Goal: Task Accomplishment & Management: Manage account settings

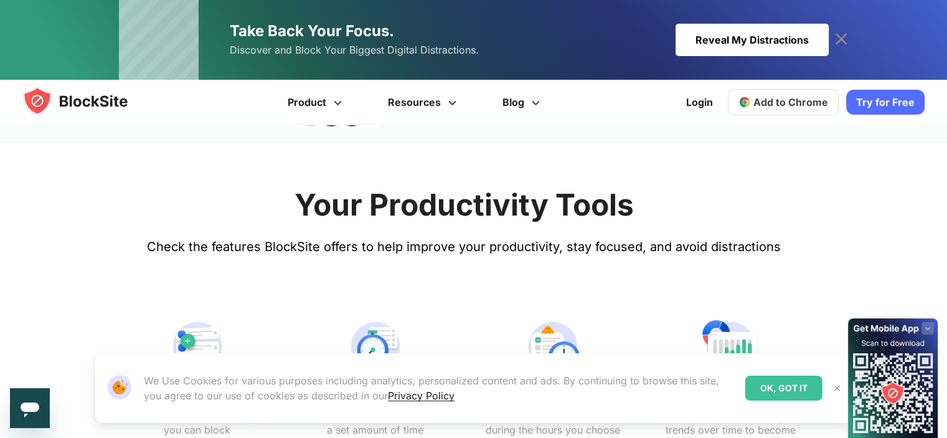
scroll to position [452, 0]
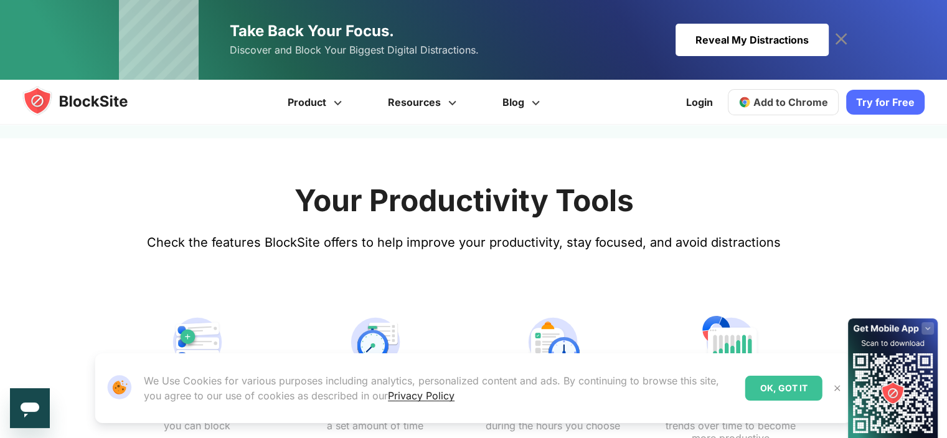
click at [838, 390] on img at bounding box center [837, 388] width 10 height 10
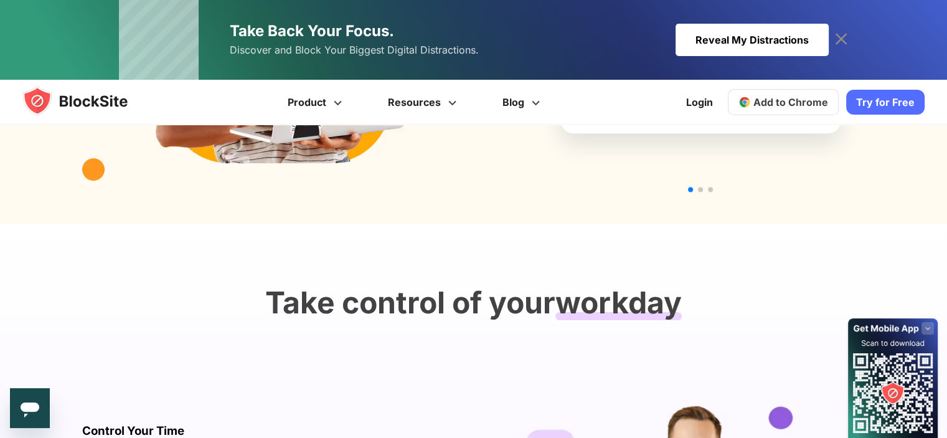
scroll to position [1512, 0]
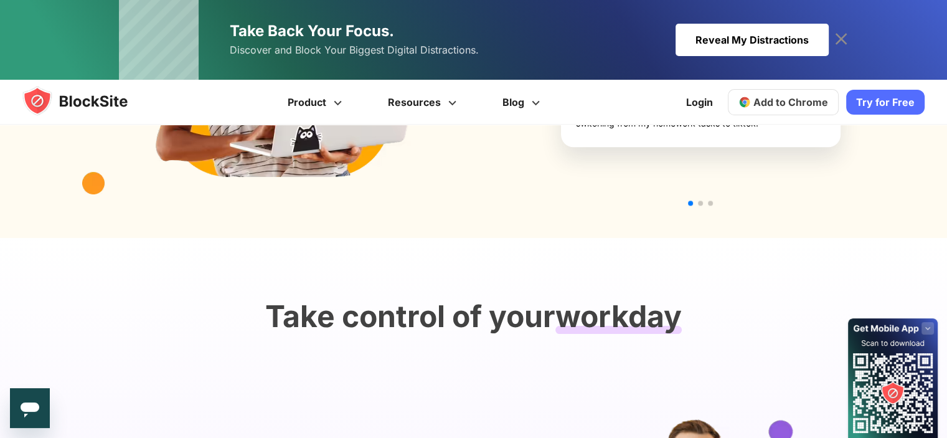
click at [787, 103] on span "Add to Chrome" at bounding box center [790, 102] width 75 height 12
click at [864, 105] on link "Try for Free" at bounding box center [885, 102] width 78 height 25
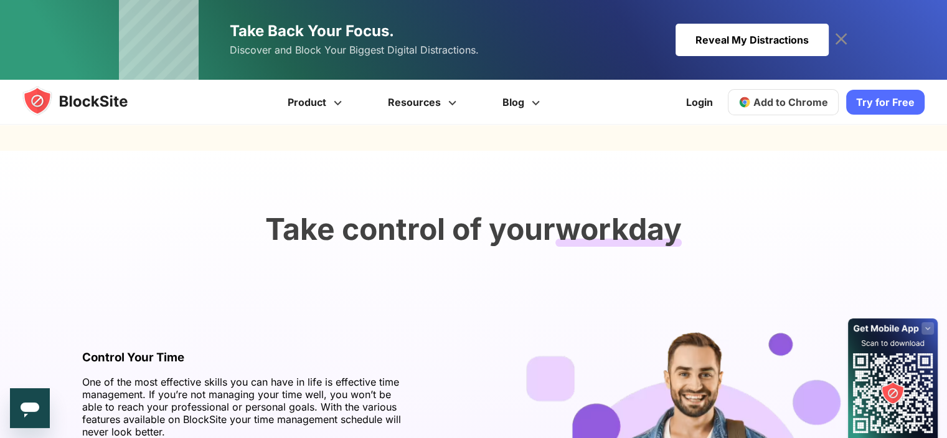
scroll to position [1606, 0]
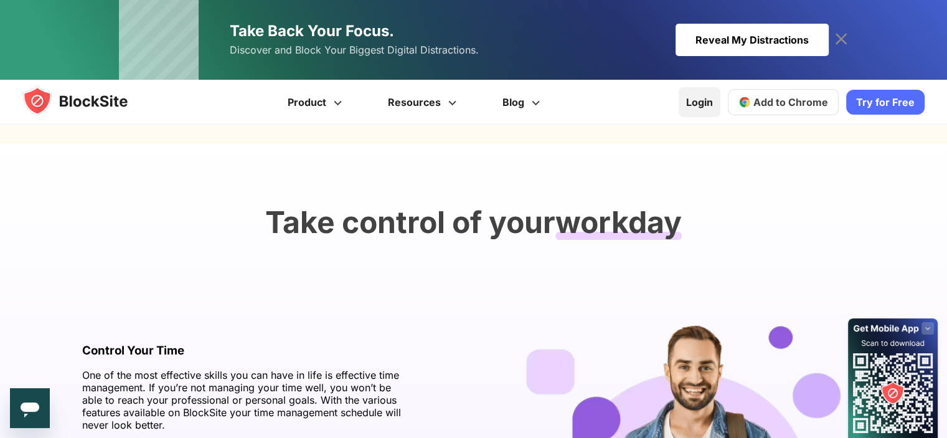
click at [706, 110] on link "Login" at bounding box center [700, 102] width 42 height 30
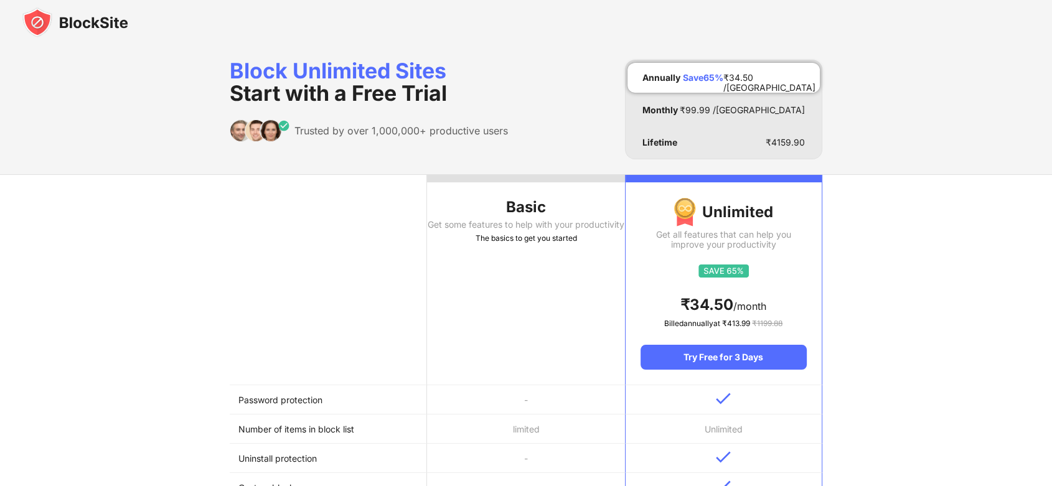
click at [471, 316] on th "Basic Get some features to help with your productivity The basics to get you st…" at bounding box center [525, 280] width 197 height 210
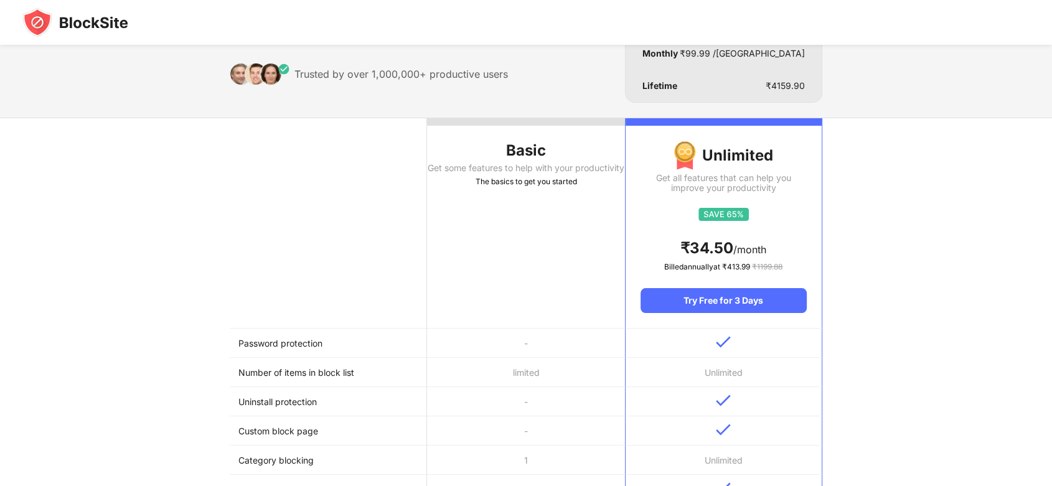
scroll to position [64, 0]
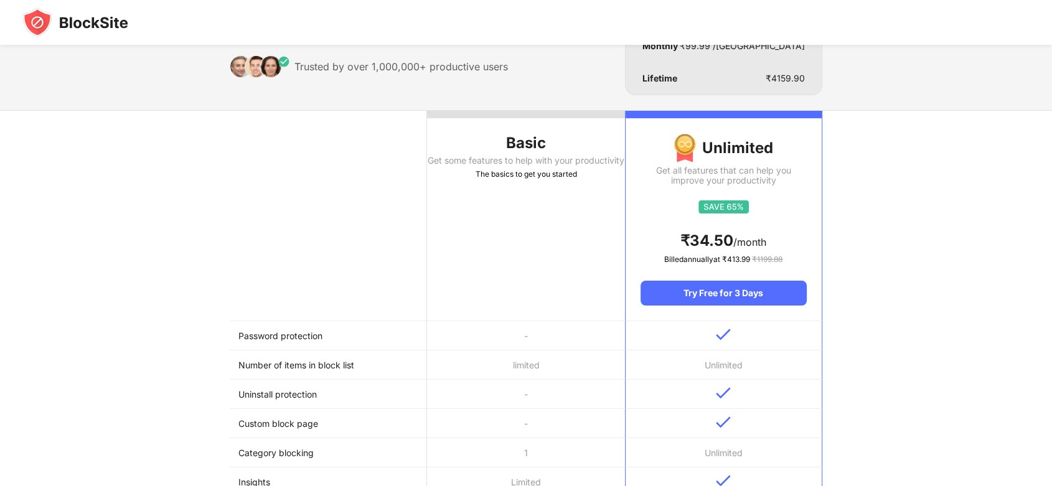
click at [474, 205] on th "Basic Get some features to help with your productivity The basics to get you st…" at bounding box center [525, 216] width 197 height 210
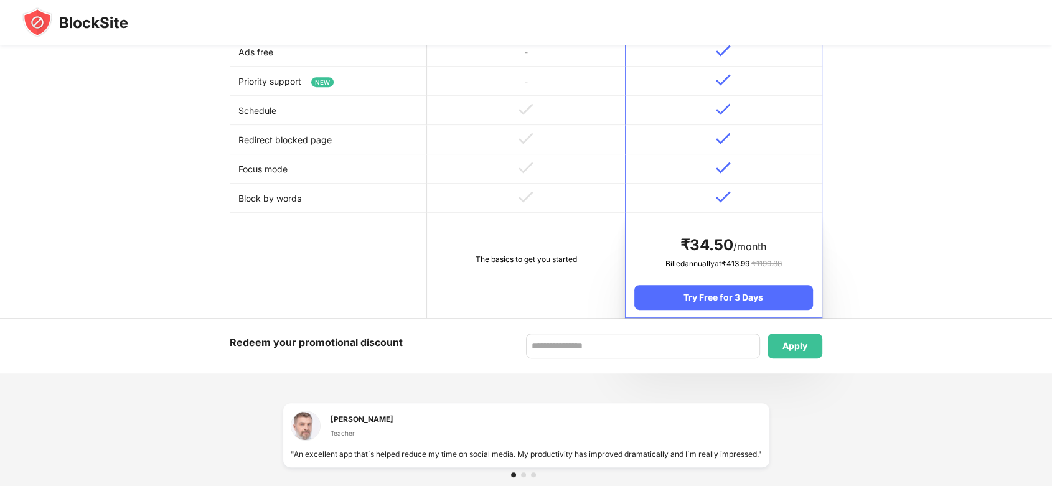
scroll to position [610, 0]
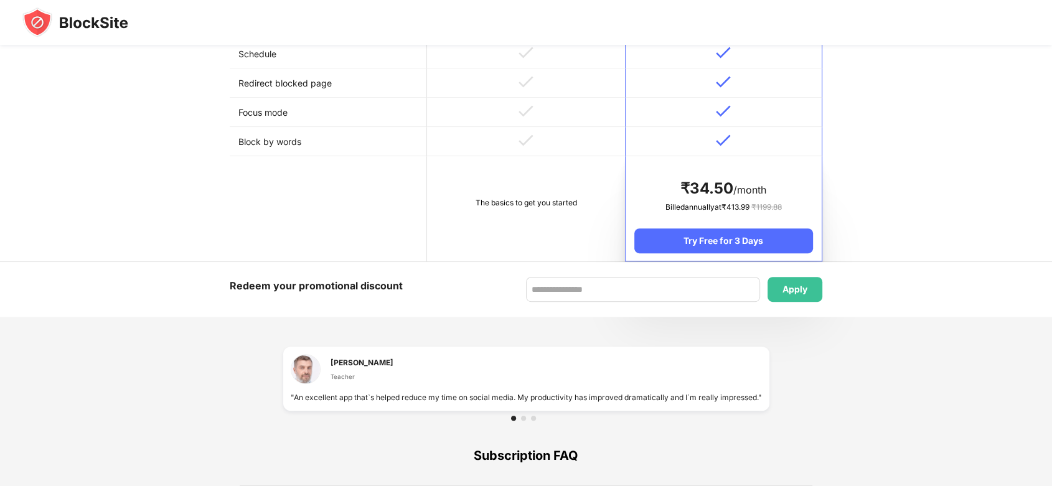
click at [516, 192] on td "The basics to get you started" at bounding box center [525, 208] width 197 height 105
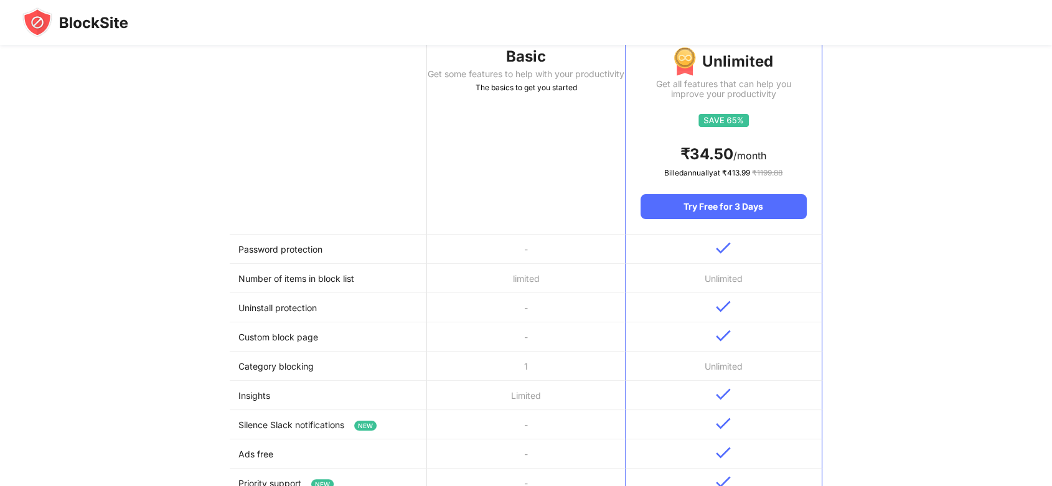
scroll to position [174, 0]
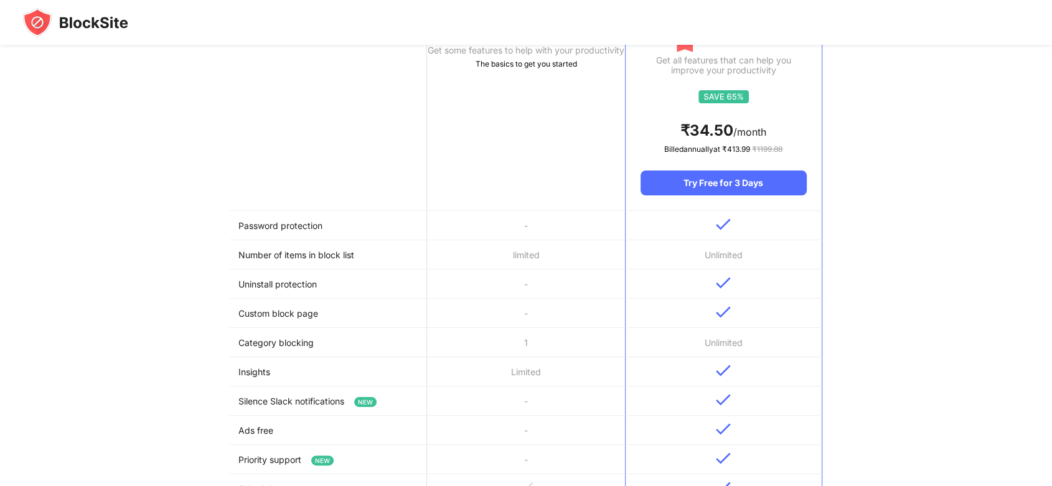
click at [516, 190] on th "Basic Get some features to help with your productivity The basics to get you st…" at bounding box center [525, 106] width 197 height 210
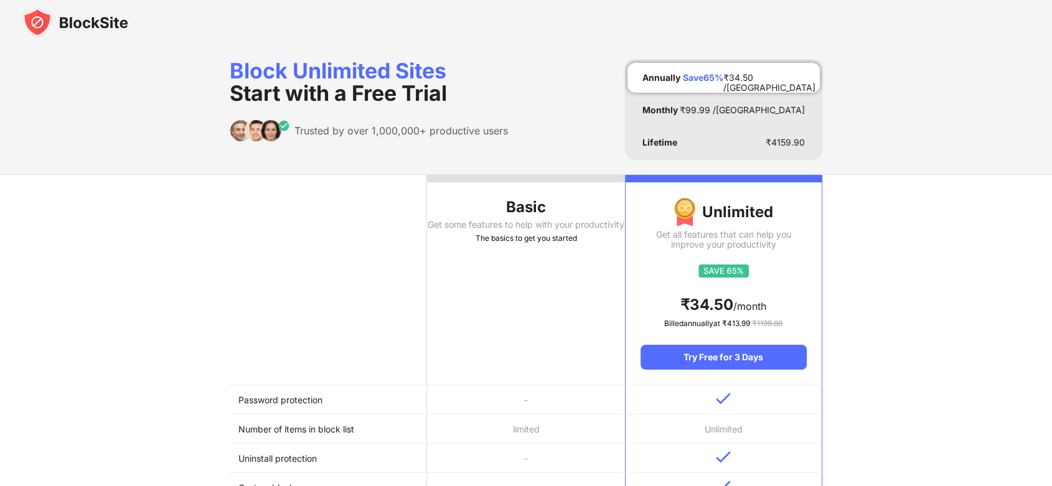
click at [468, 378] on th "Basic Get some features to help with your productivity The basics to get you st…" at bounding box center [525, 280] width 197 height 210
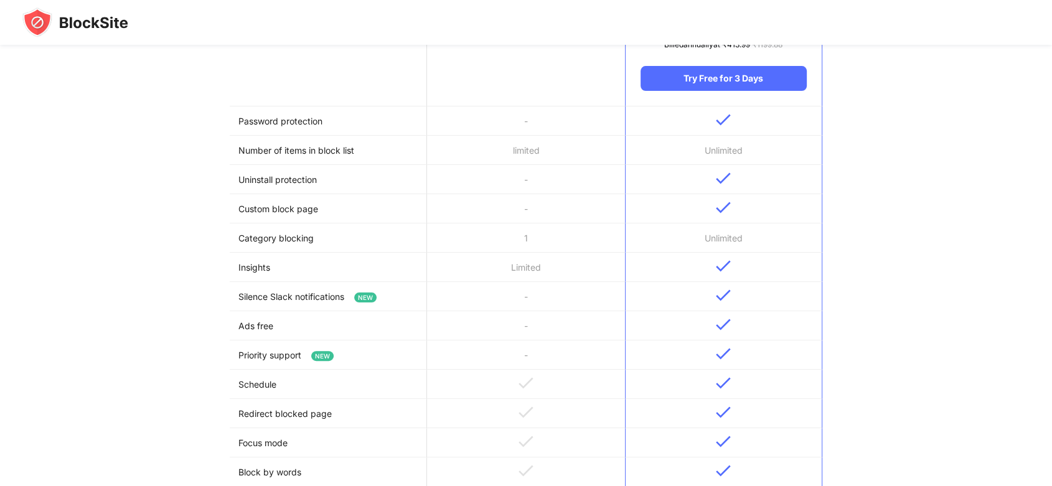
scroll to position [454, 0]
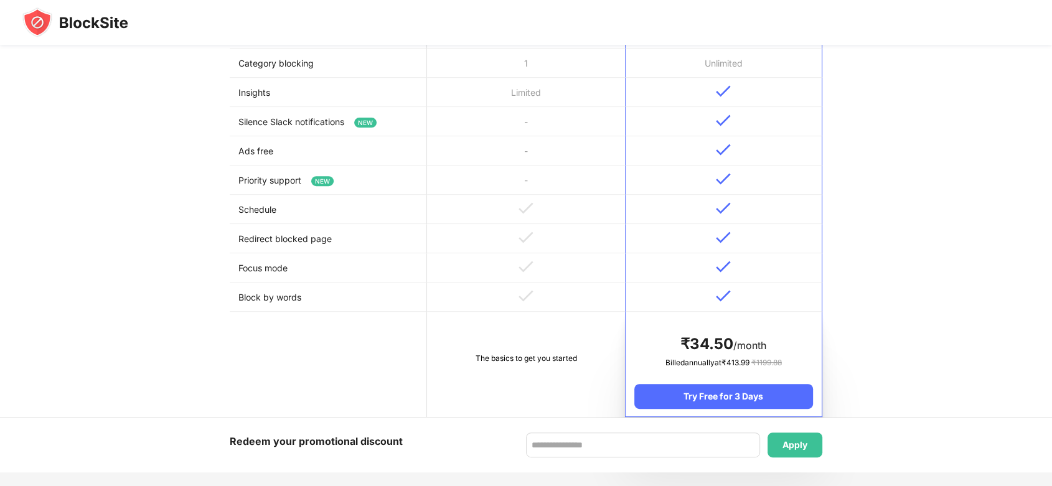
click at [515, 331] on td "The basics to get you started" at bounding box center [525, 364] width 197 height 105
click at [529, 377] on td "The basics to get you started" at bounding box center [525, 364] width 197 height 105
click at [550, 463] on div "Redeem your promotional discount Apply" at bounding box center [526, 445] width 1052 height 55
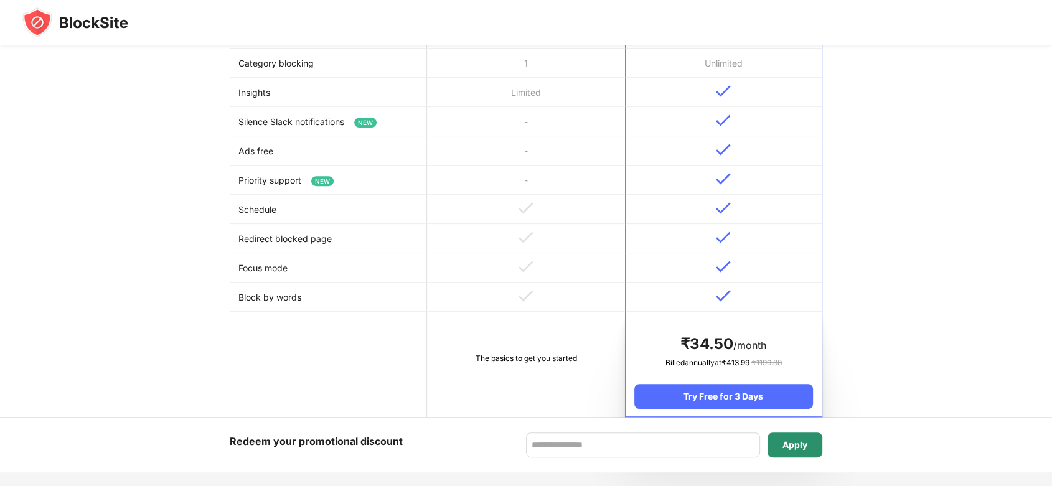
click at [793, 450] on div "Apply" at bounding box center [795, 445] width 25 height 10
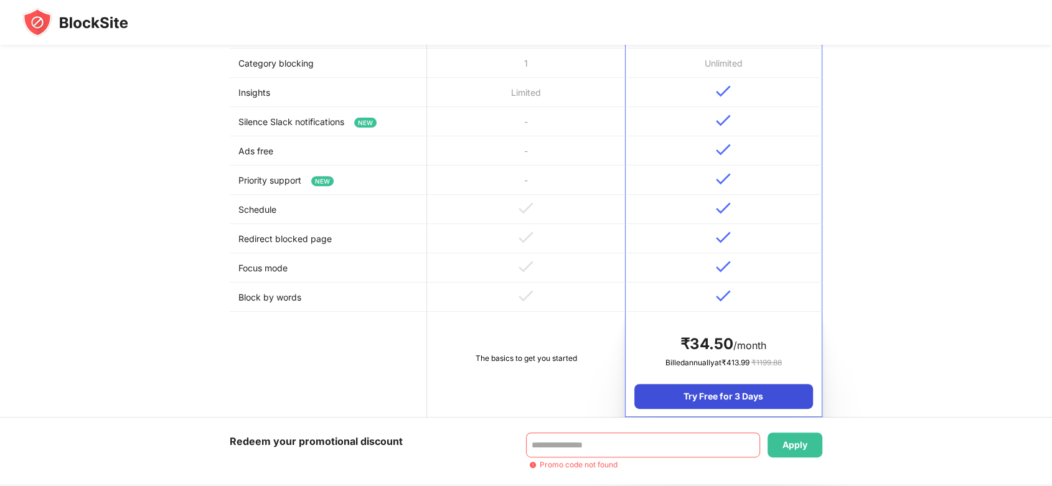
click at [651, 406] on div "Try Free for 3 Days" at bounding box center [723, 396] width 179 height 25
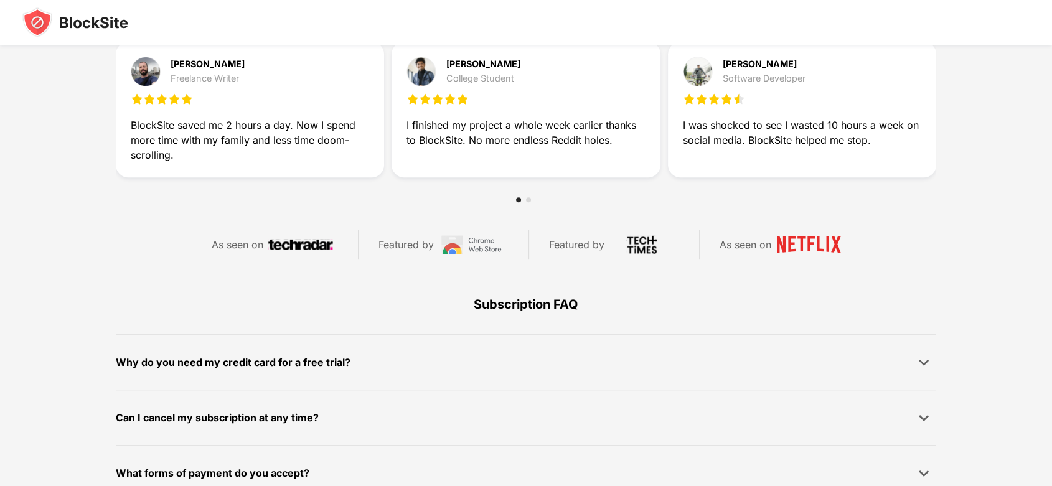
scroll to position [740, 0]
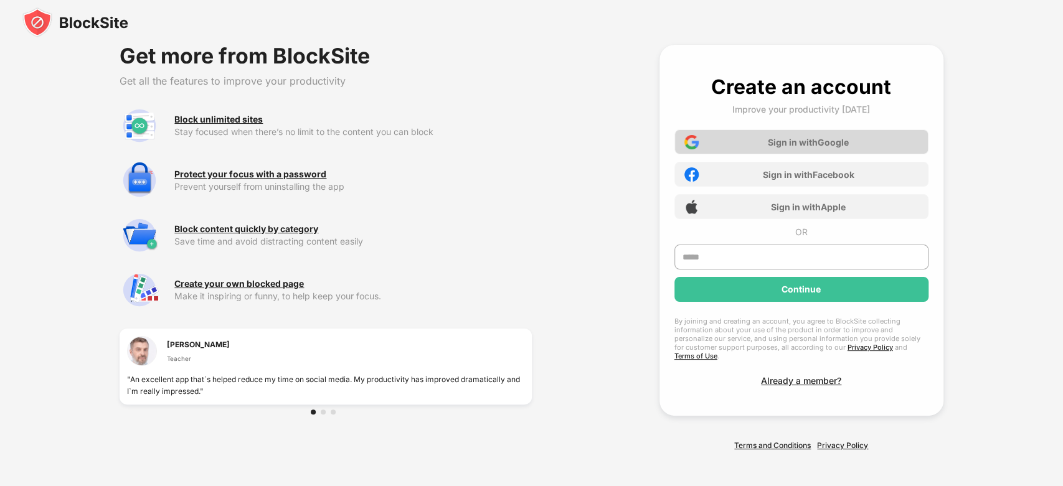
click at [815, 152] on div "Sign in with Google" at bounding box center [801, 142] width 254 height 25
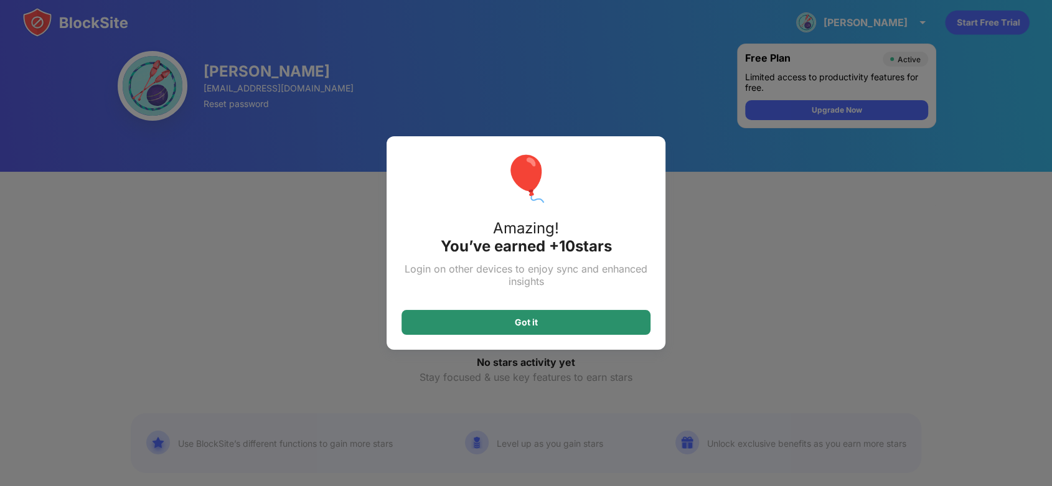
click at [569, 328] on div "Got it" at bounding box center [526, 322] width 249 height 25
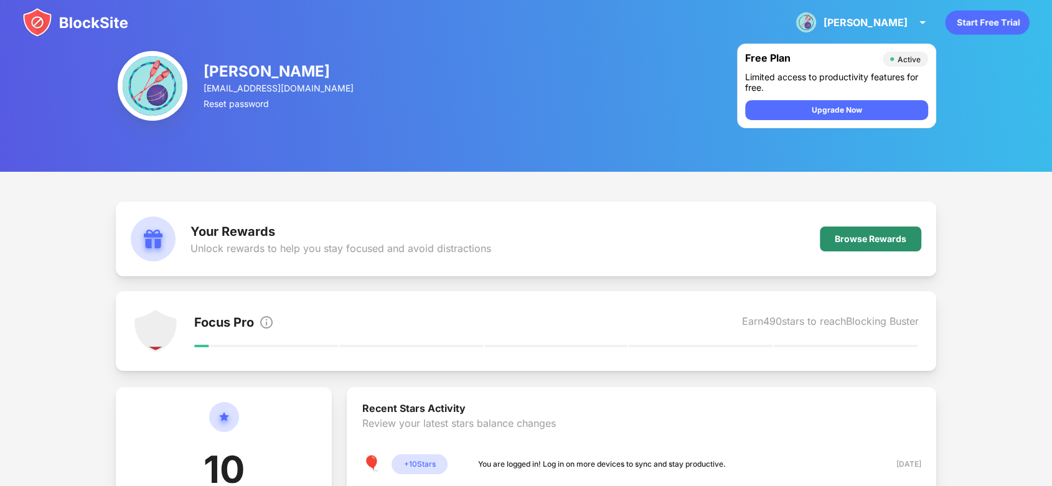
click at [864, 240] on div "Browse Rewards" at bounding box center [871, 239] width 72 height 10
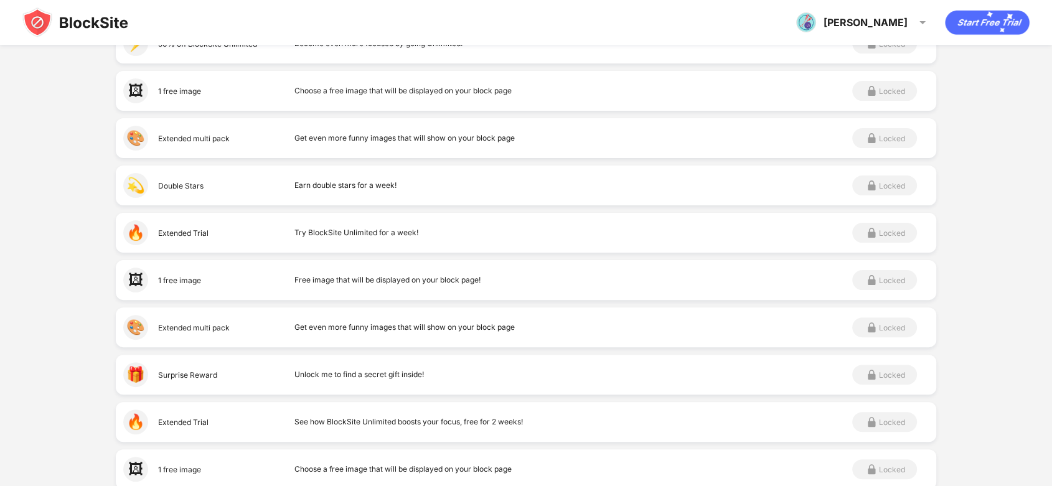
scroll to position [438, 0]
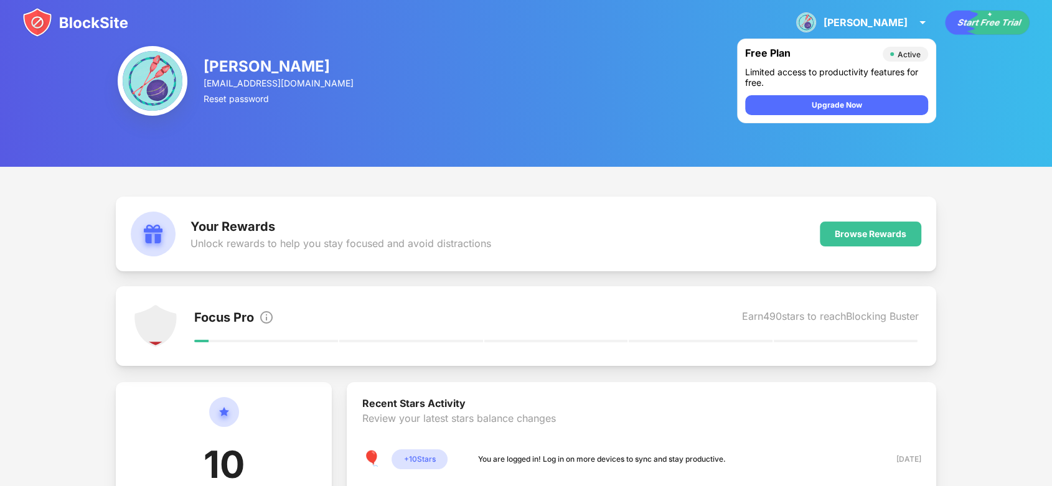
scroll to position [18, 0]
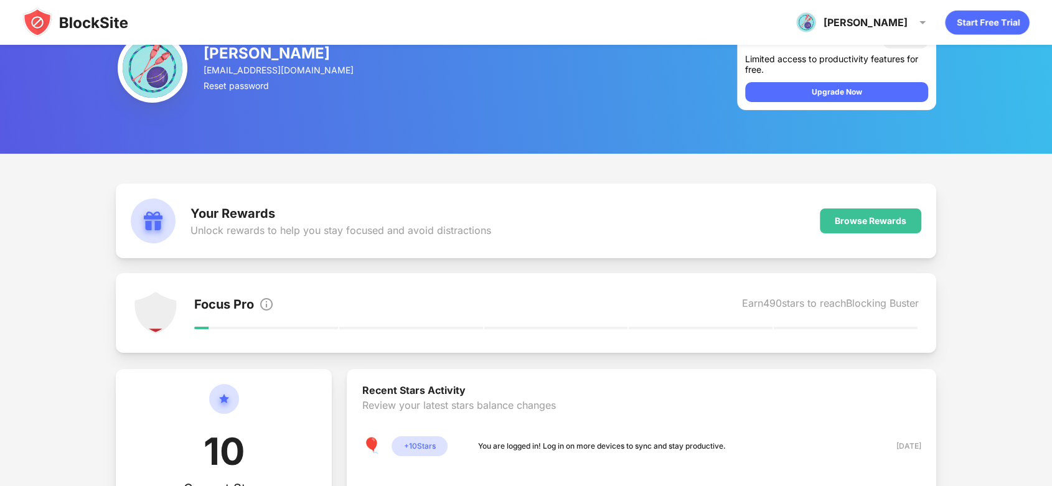
click at [554, 304] on div "Focus Pro Earn 490 stars to reach Blocking Buster" at bounding box center [556, 305] width 725 height 17
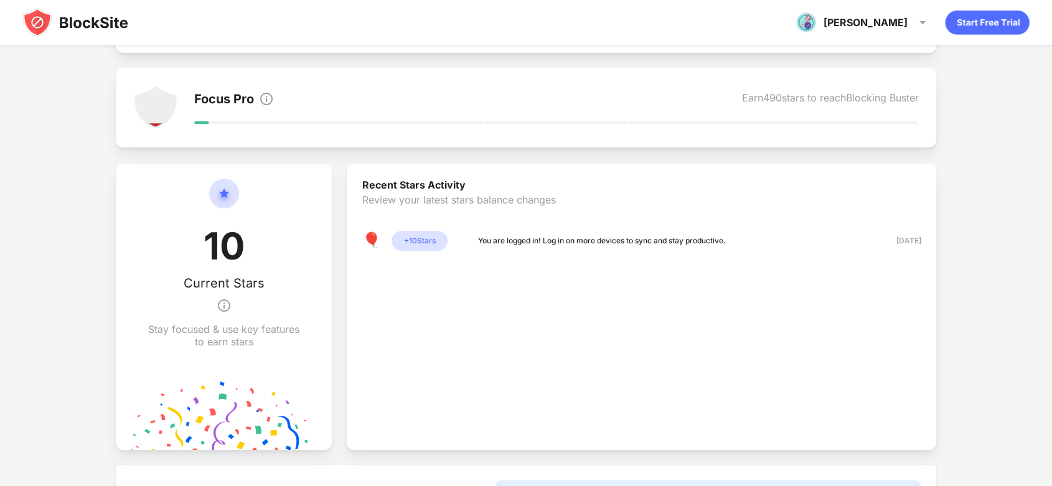
scroll to position [294, 0]
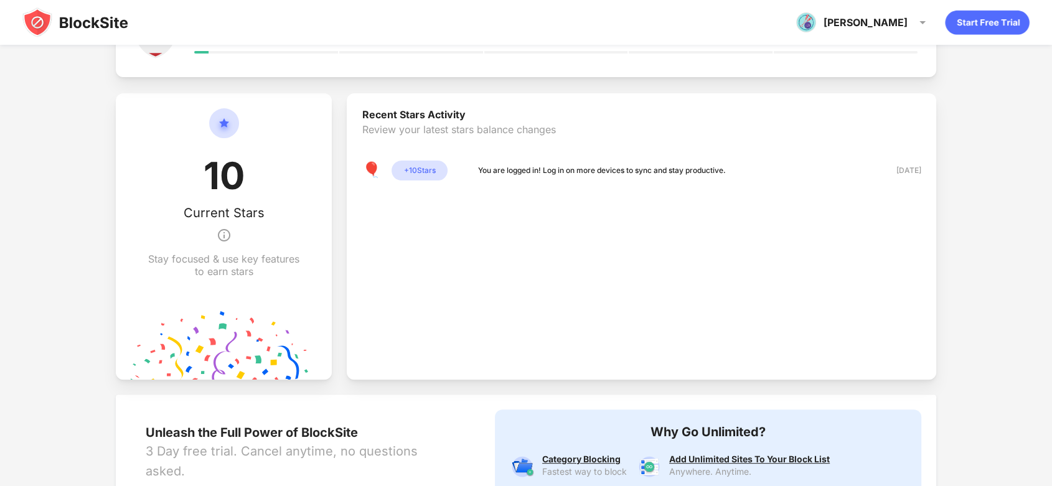
click at [416, 164] on div "+ 10 Stars" at bounding box center [420, 171] width 56 height 20
click at [611, 177] on div "🎈 + 10 Stars You are logged in! Log in on more devices to sync and stay product…" at bounding box center [544, 171] width 364 height 20
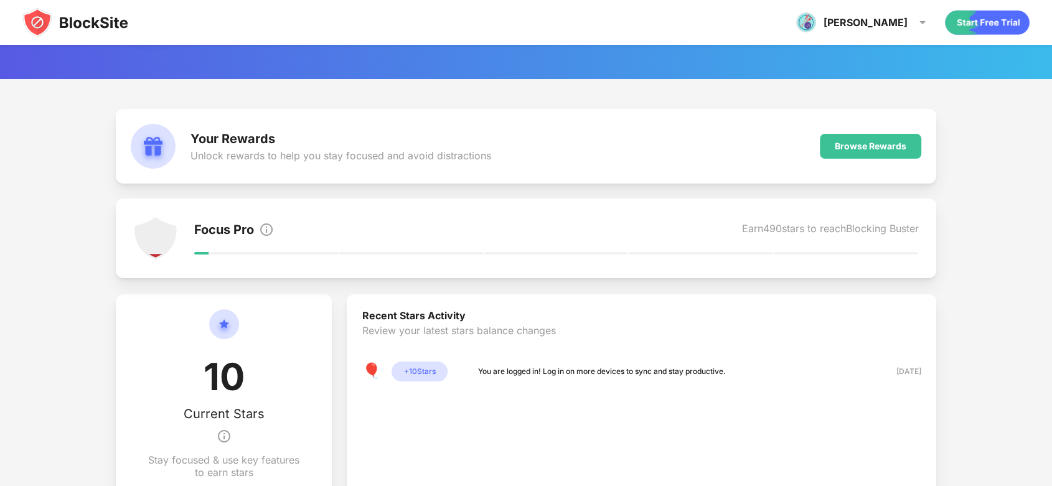
scroll to position [0, 0]
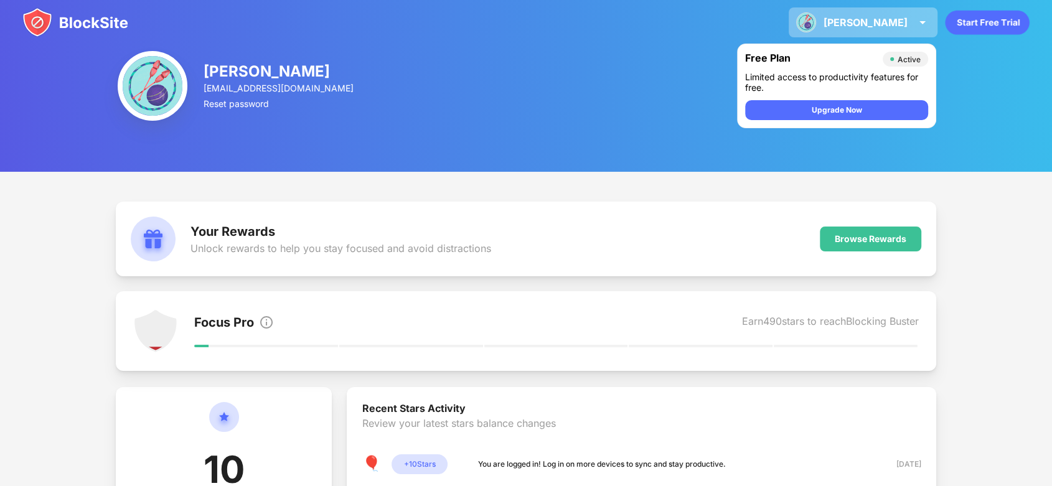
click at [916, 23] on img at bounding box center [922, 22] width 15 height 15
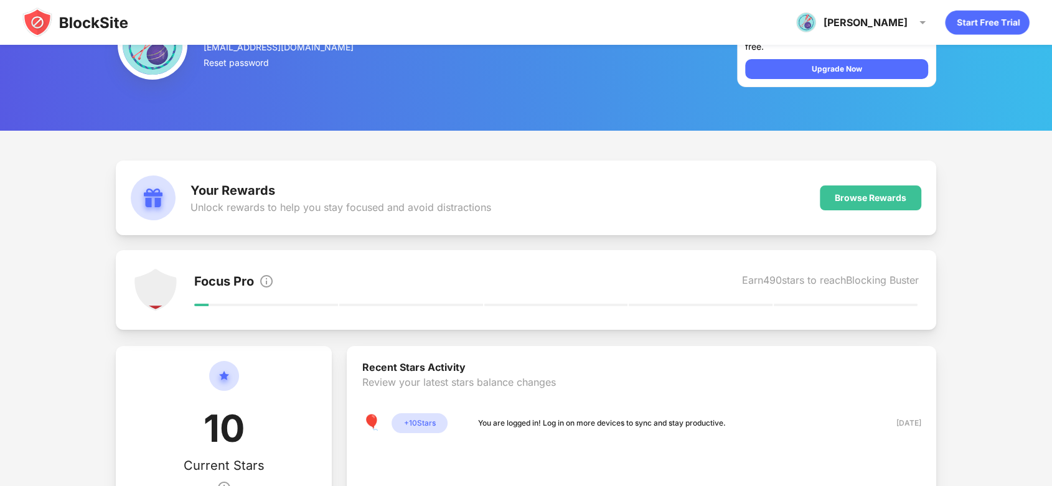
scroll to position [42, 0]
click at [58, 263] on div "Your Rewards Unlock rewards to help you stay focused and avoid distractions Bro…" at bounding box center [526, 488] width 1052 height 716
click at [83, 337] on div "Your Rewards Unlock rewards to help you stay focused and avoid distractions Bro…" at bounding box center [526, 488] width 1052 height 716
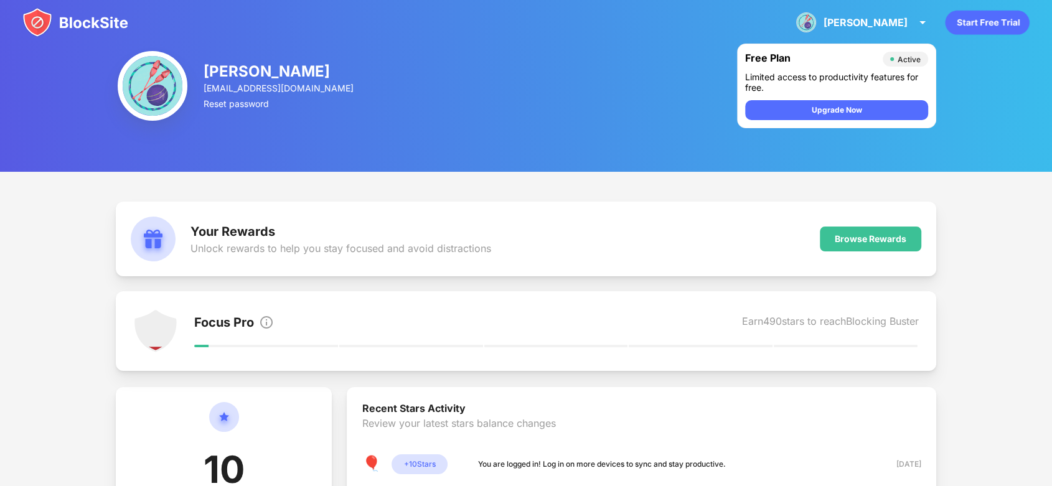
scroll to position [0, 0]
click at [126, 86] on img at bounding box center [153, 86] width 70 height 70
click at [143, 82] on img at bounding box center [153, 86] width 70 height 70
click at [922, 14] on div "Adesh Adesh Kumar Nayak View Account Insights Premium Rewards Settings Support …" at bounding box center [863, 22] width 149 height 30
click at [784, 319] on div "Earn 490 stars to reach Blocking Buster" at bounding box center [830, 323] width 177 height 17
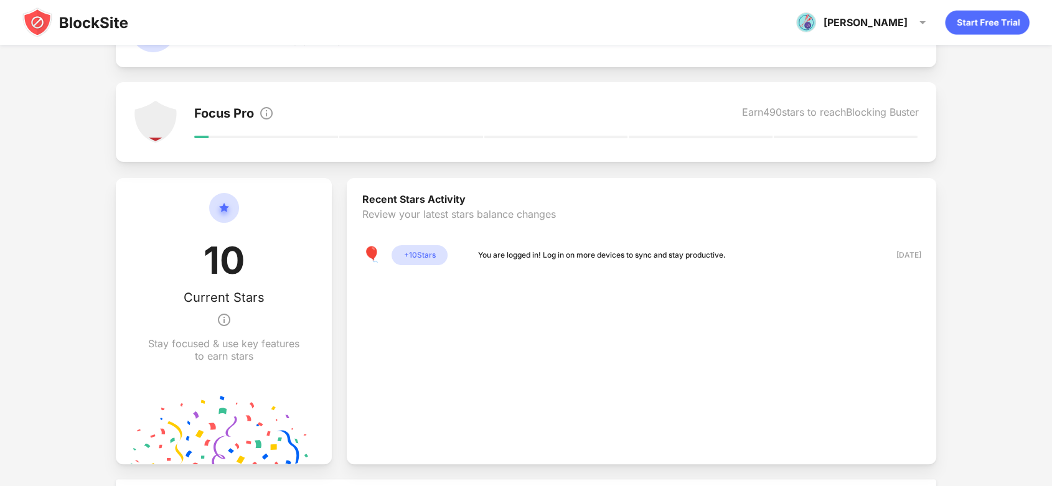
scroll to position [217, 0]
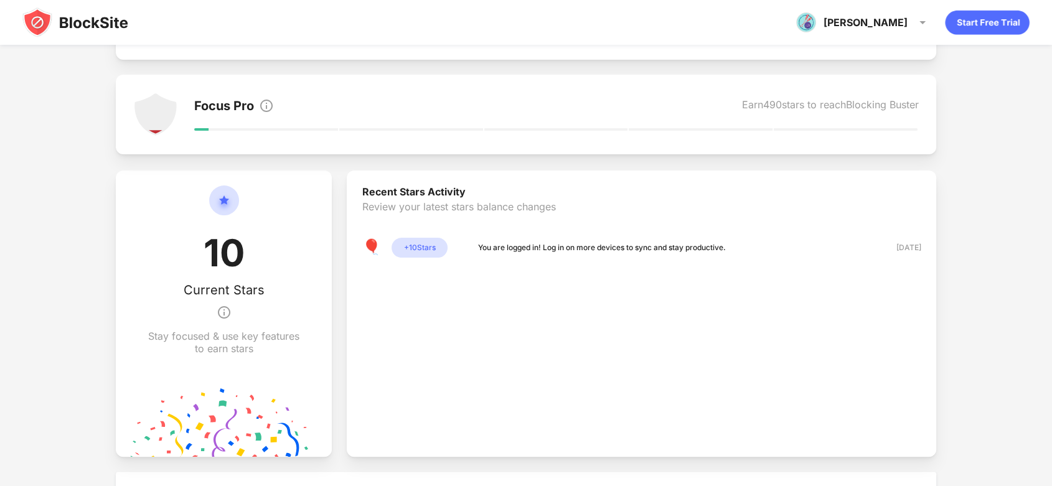
click at [583, 294] on div "Recent Stars Activity Review your latest stars balance changes 🎈 + 10 Stars You…" at bounding box center [642, 314] width 590 height 286
click at [424, 255] on div "+ 10 Stars" at bounding box center [420, 248] width 56 height 20
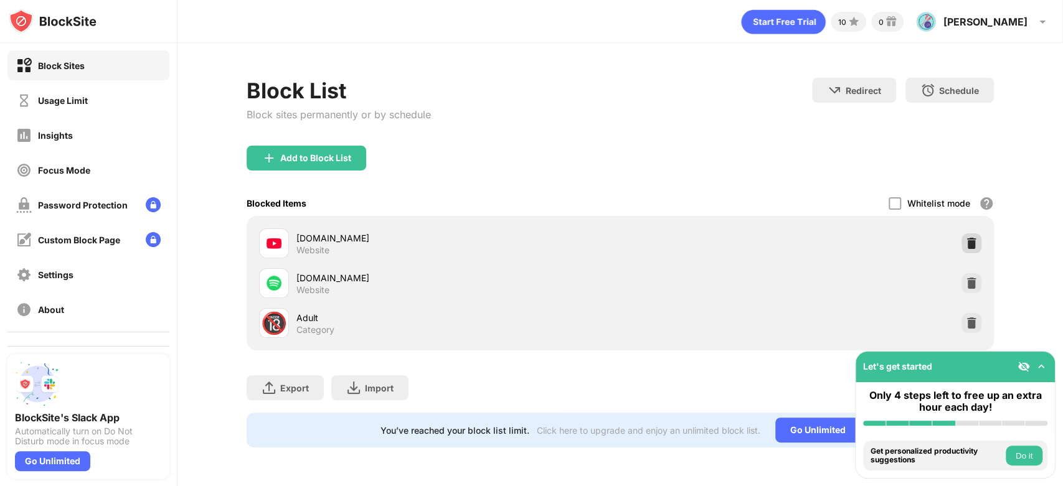
click at [971, 238] on img at bounding box center [971, 243] width 12 height 12
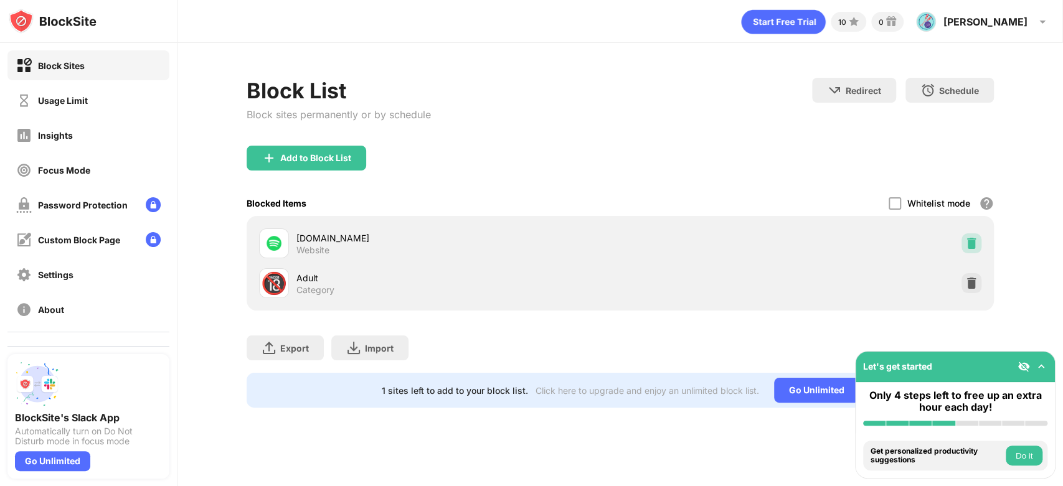
click at [971, 238] on img at bounding box center [971, 243] width 12 height 12
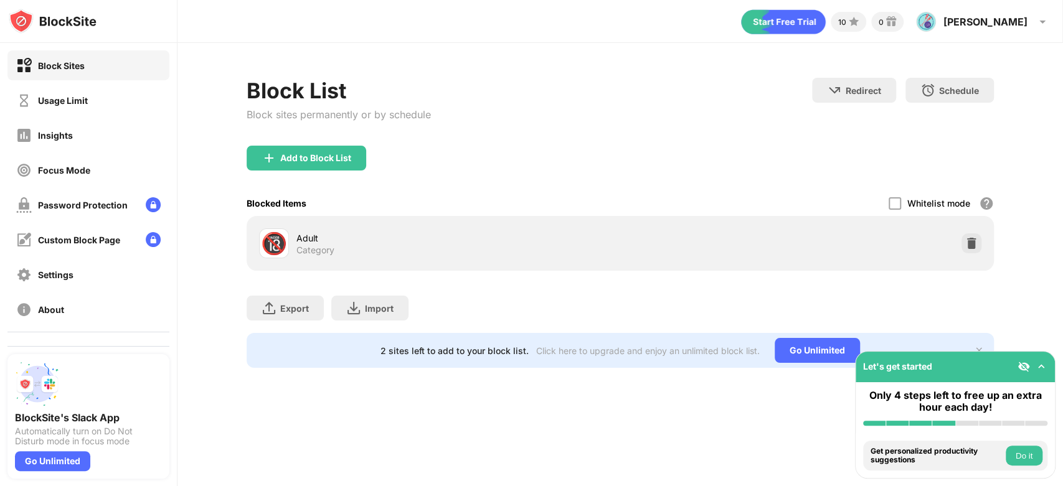
click at [971, 238] on img at bounding box center [971, 243] width 12 height 12
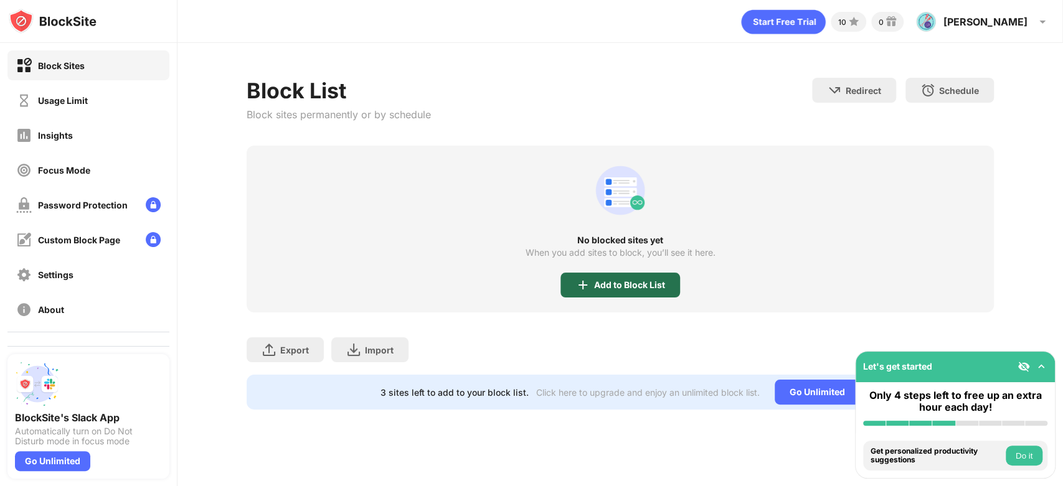
click at [589, 281] on img at bounding box center [582, 285] width 15 height 15
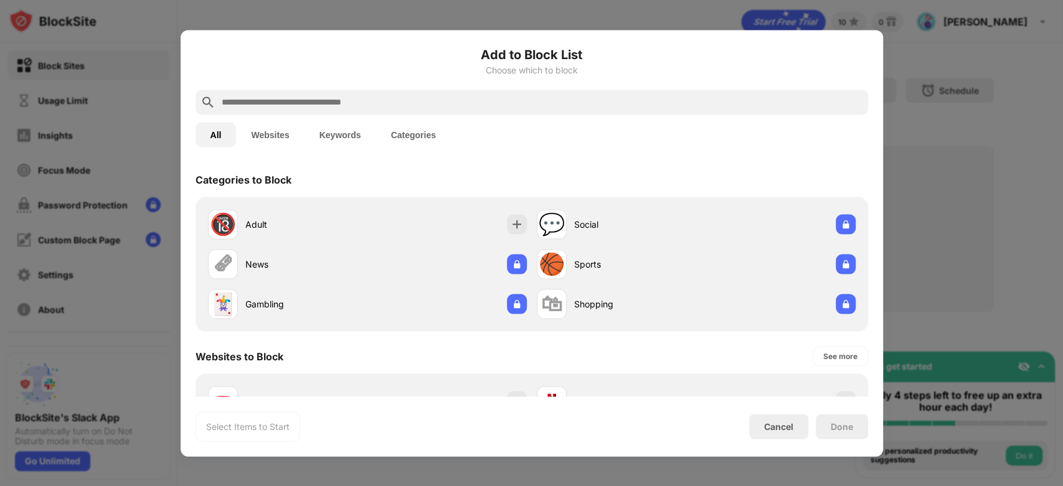
click at [272, 132] on button "Websites" at bounding box center [270, 134] width 68 height 25
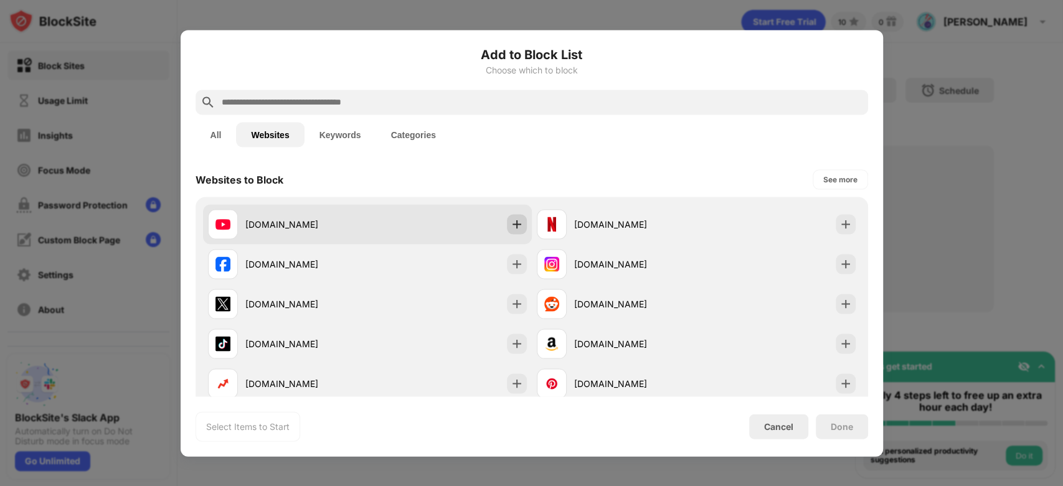
click at [516, 229] on img at bounding box center [517, 224] width 12 height 12
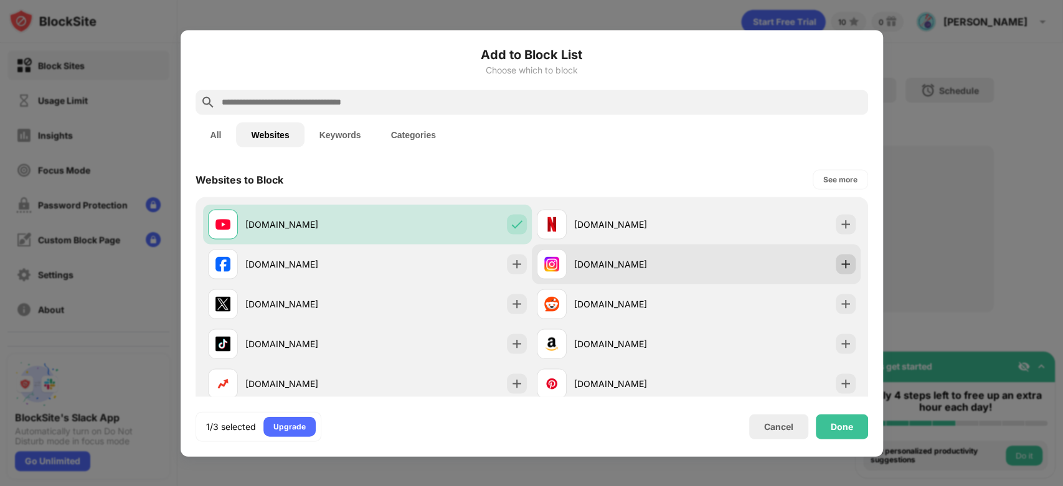
click at [839, 268] on img at bounding box center [845, 264] width 12 height 12
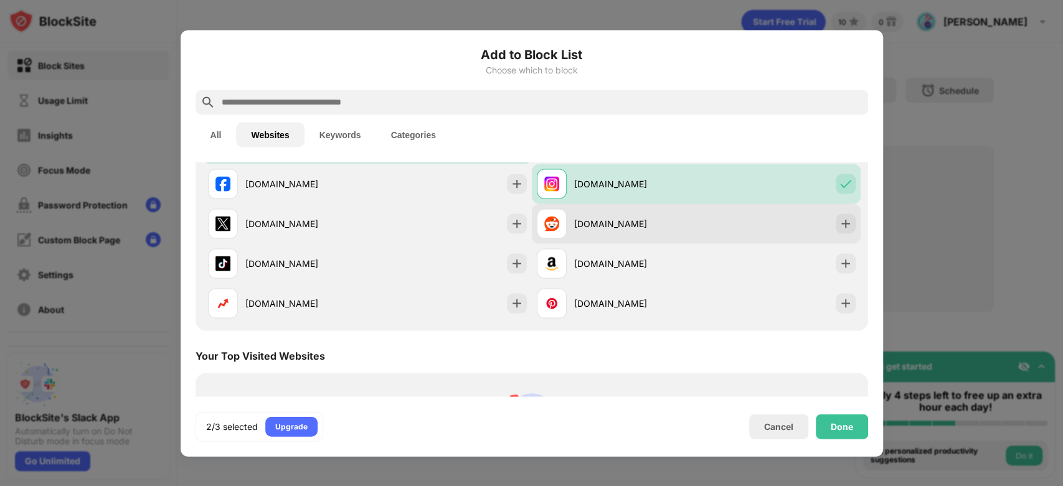
scroll to position [218, 0]
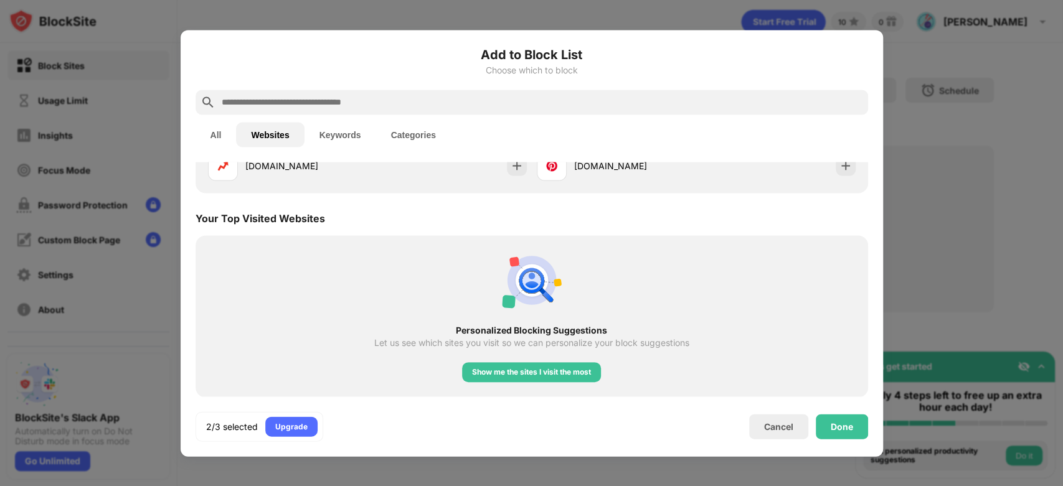
click at [219, 139] on button "All" at bounding box center [216, 134] width 41 height 25
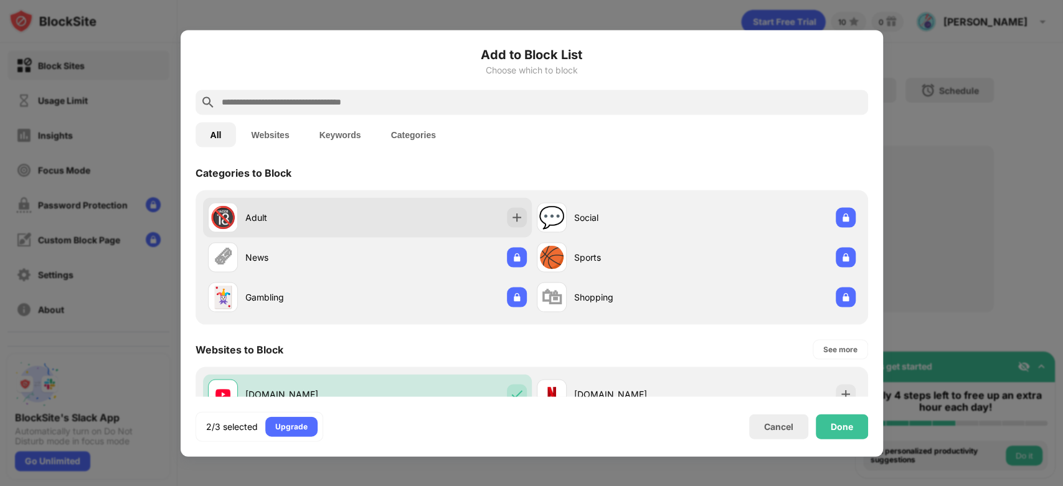
scroll to position [2, 0]
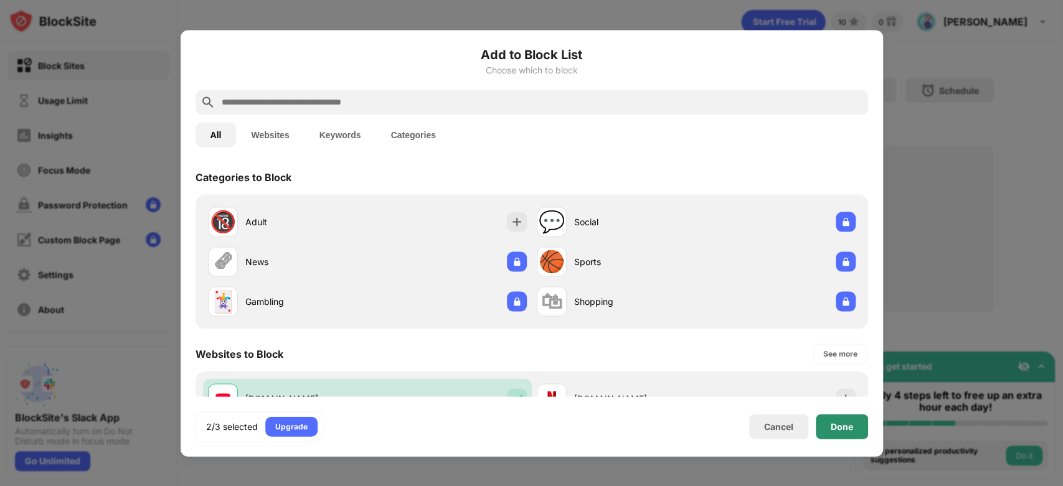
click at [847, 435] on div "Done" at bounding box center [842, 426] width 52 height 25
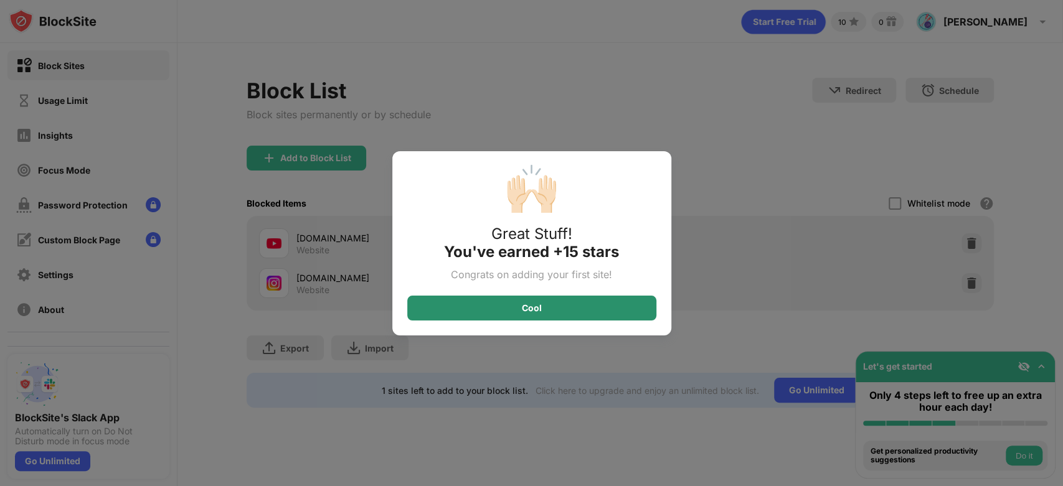
click at [568, 309] on div "Cool" at bounding box center [531, 308] width 249 height 25
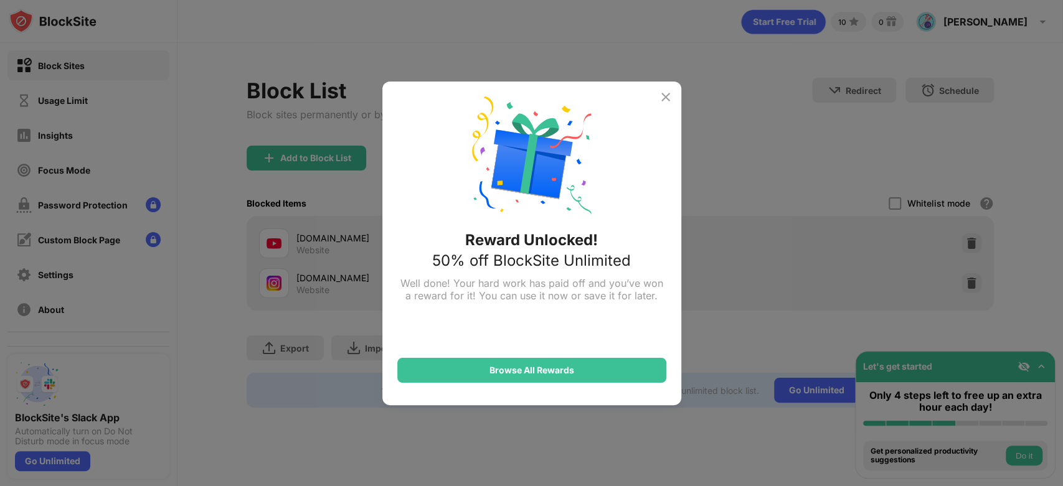
click at [669, 95] on img at bounding box center [665, 97] width 15 height 15
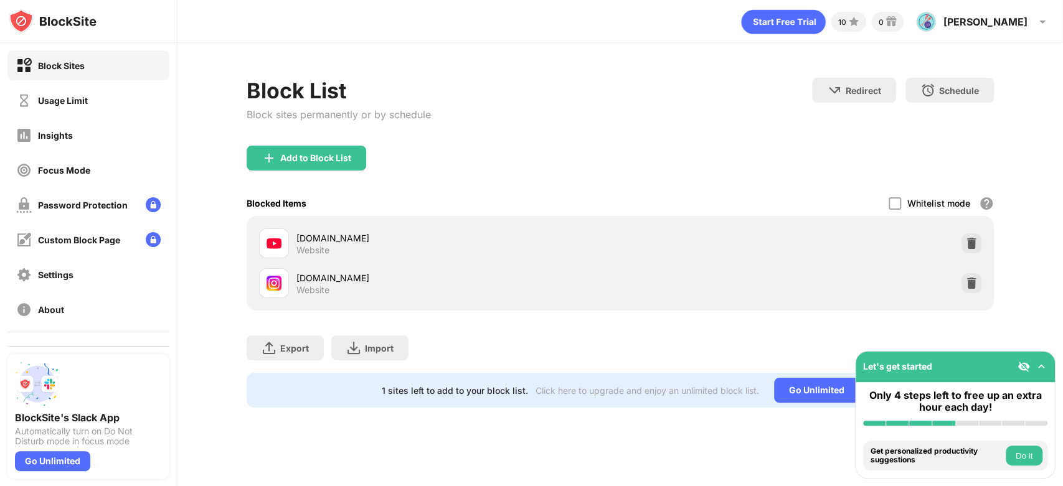
drag, startPoint x: 533, startPoint y: 247, endPoint x: 464, endPoint y: 208, distance: 78.9
click at [464, 208] on div "Blocked Items Whitelist mode Block all websites except for those in your whitel…" at bounding box center [620, 204] width 747 height 26
click at [1024, 22] on div "[PERSON_NAME]" at bounding box center [985, 22] width 84 height 12
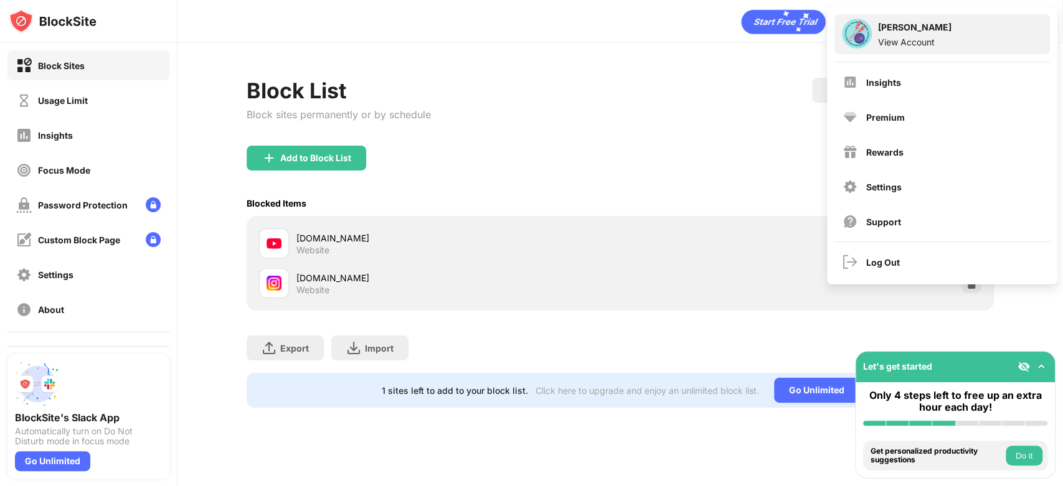
click at [943, 33] on div "[PERSON_NAME]" at bounding box center [914, 29] width 73 height 15
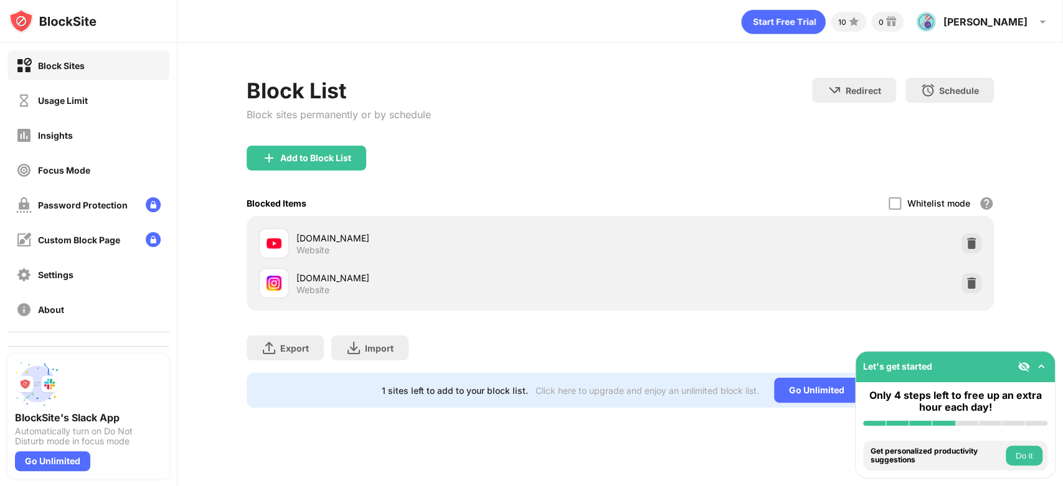
drag, startPoint x: 342, startPoint y: 149, endPoint x: 314, endPoint y: 161, distance: 29.6
click at [314, 161] on div "Add to Block List" at bounding box center [315, 158] width 71 height 10
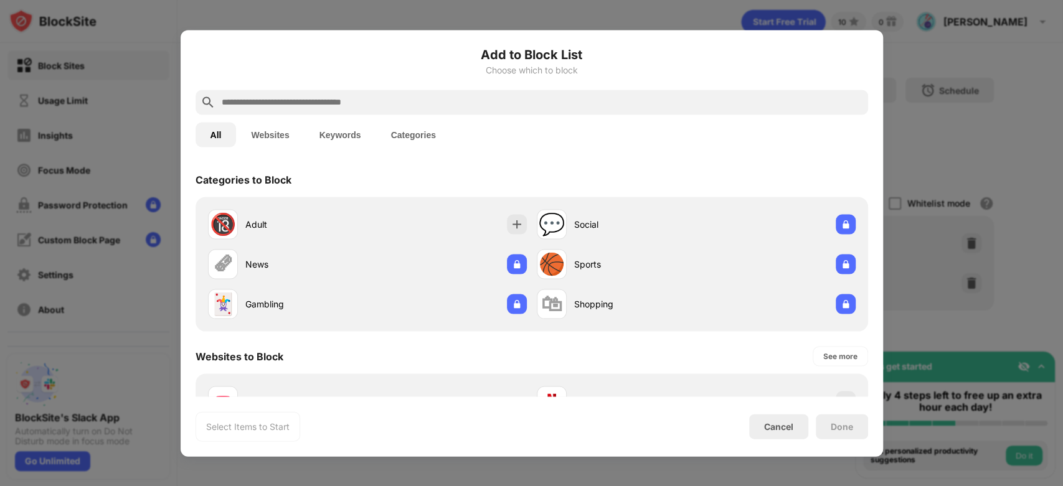
click at [329, 148] on div "All Websites Keywords Categories" at bounding box center [532, 135] width 672 height 40
click at [270, 143] on button "Websites" at bounding box center [270, 134] width 68 height 25
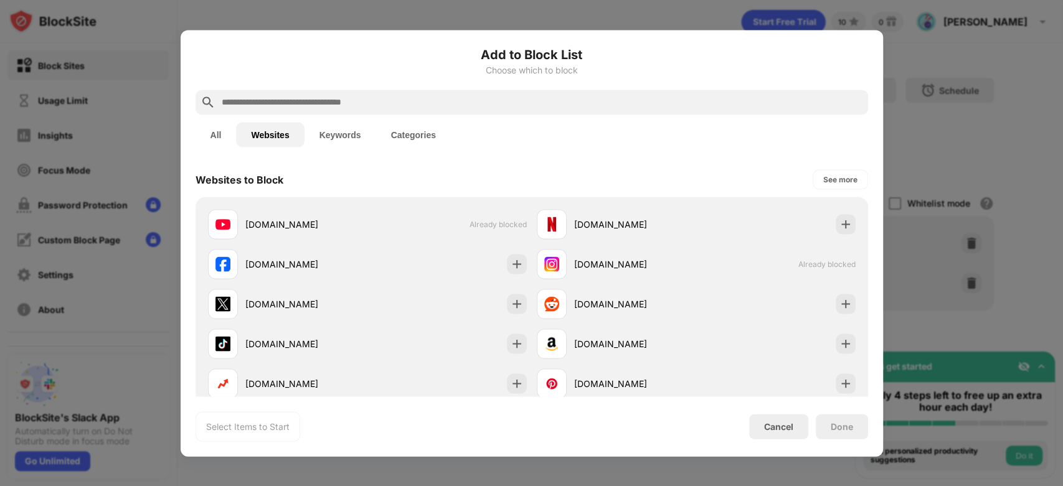
drag, startPoint x: 936, startPoint y: 114, endPoint x: 599, endPoint y: 445, distance: 472.9
click at [599, 445] on div "Add to Block List Choose which to block All Websites Keywords Categories Websit…" at bounding box center [532, 243] width 702 height 427
click at [764, 428] on div "Cancel" at bounding box center [778, 427] width 29 height 11
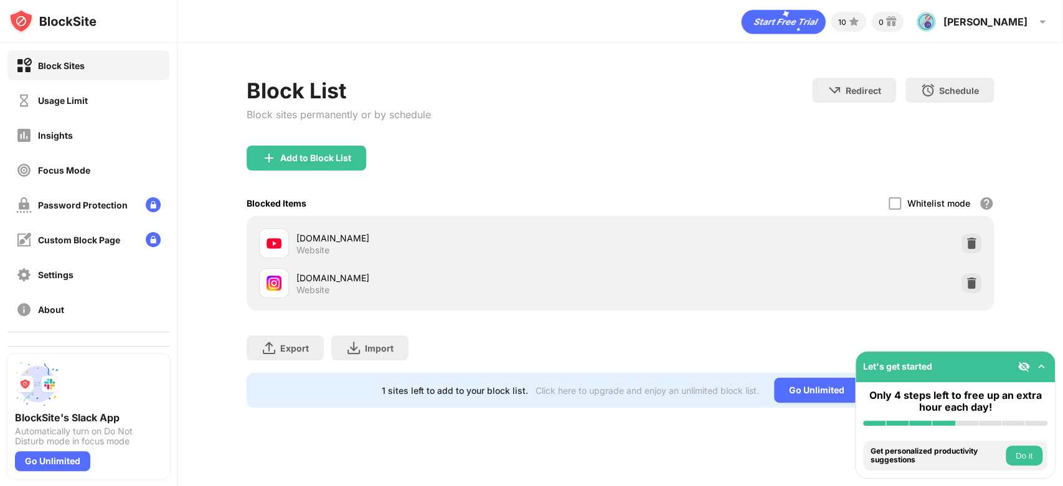
click at [354, 252] on div "youtube.com Website" at bounding box center [458, 244] width 324 height 24
click at [252, 231] on div "youtube.com Website instagram.com Website" at bounding box center [620, 263] width 747 height 95
click at [263, 237] on div at bounding box center [274, 244] width 30 height 30
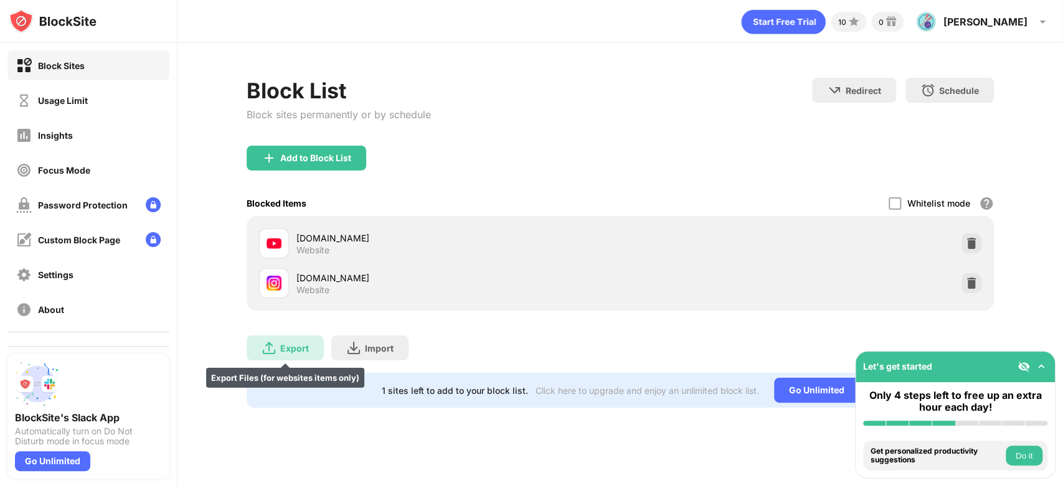
click at [285, 348] on div "Export" at bounding box center [294, 348] width 29 height 11
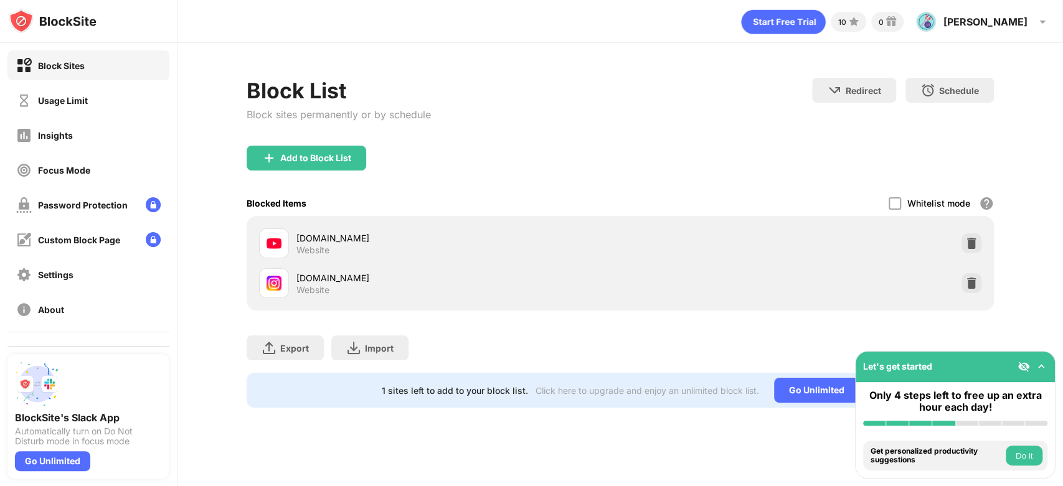
click at [1027, 456] on button "Do it" at bounding box center [1024, 456] width 37 height 20
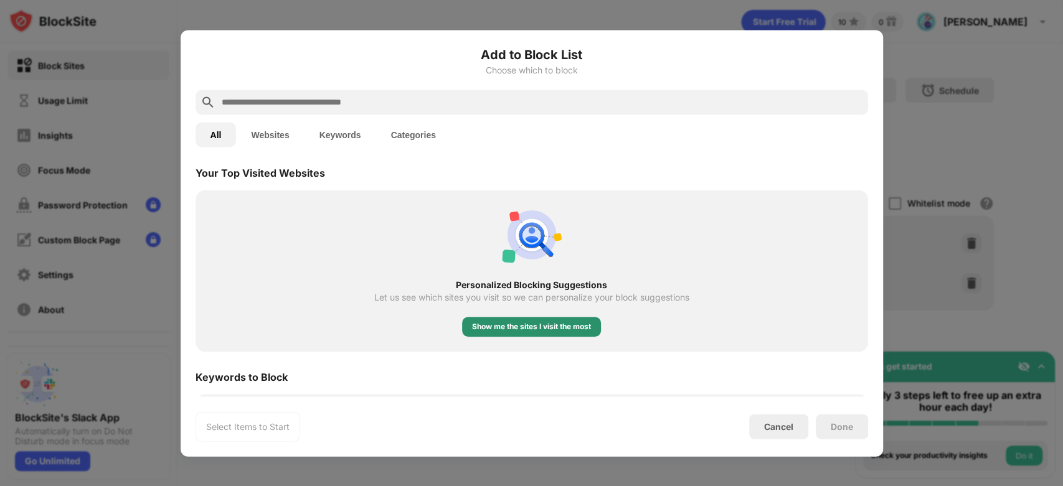
scroll to position [438, 0]
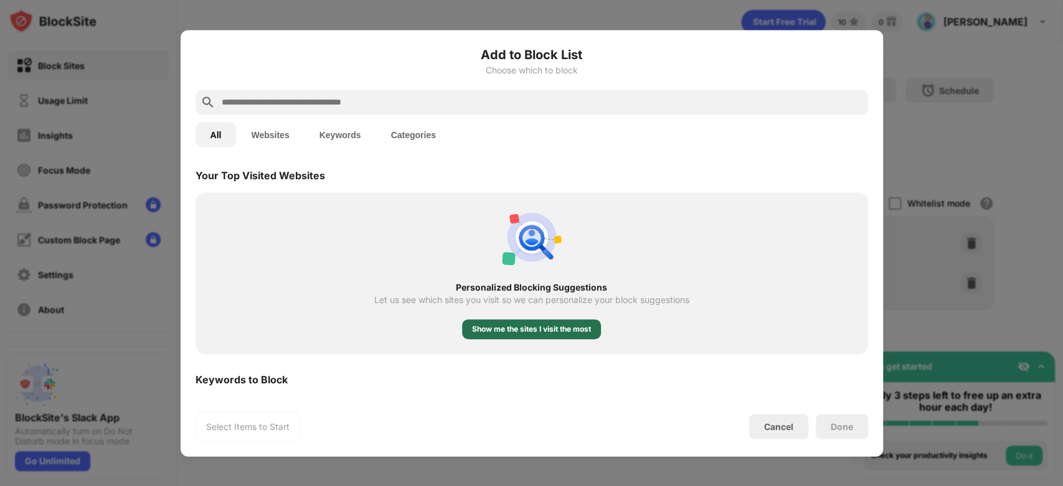
click at [552, 328] on div "Show me the sites I visit the most" at bounding box center [531, 329] width 119 height 12
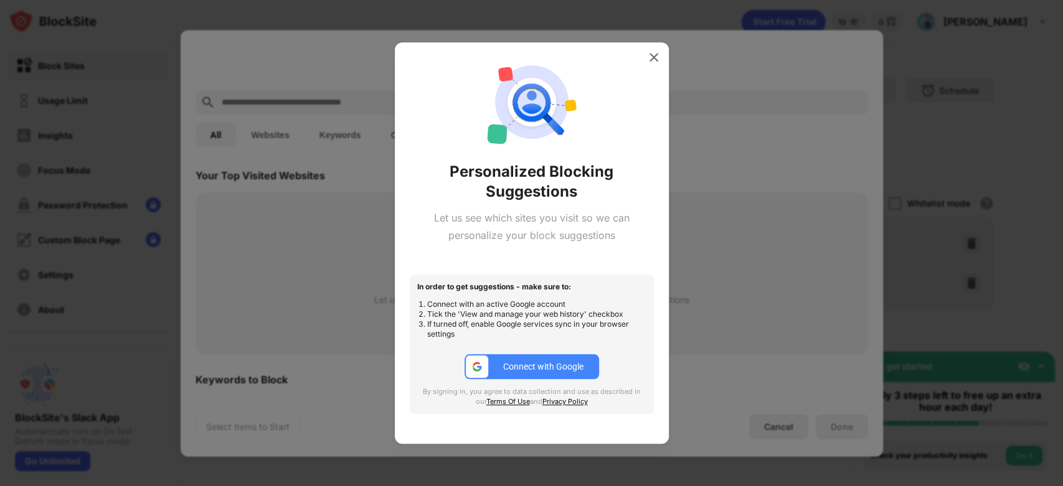
click at [550, 374] on button "Connect with Google" at bounding box center [531, 366] width 134 height 25
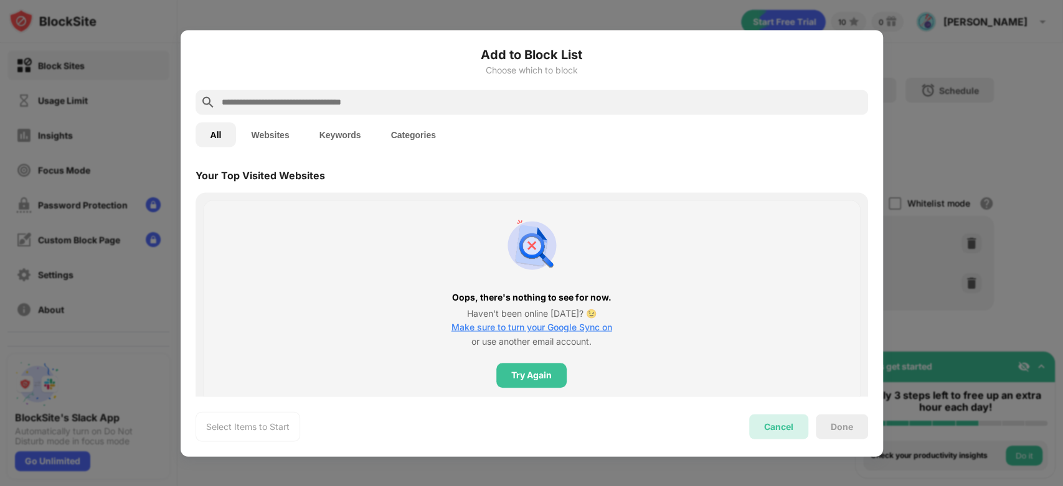
drag, startPoint x: 791, startPoint y: 423, endPoint x: 777, endPoint y: 423, distance: 13.7
click at [777, 423] on div "Cancel" at bounding box center [778, 427] width 29 height 11
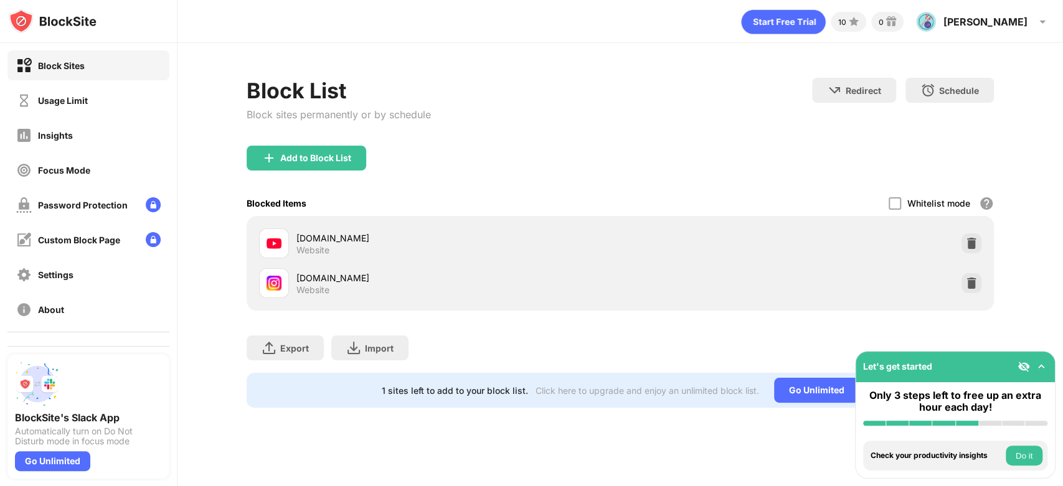
click at [711, 243] on div "youtube.com Website" at bounding box center [620, 244] width 732 height 40
click at [277, 241] on img at bounding box center [273, 243] width 15 height 15
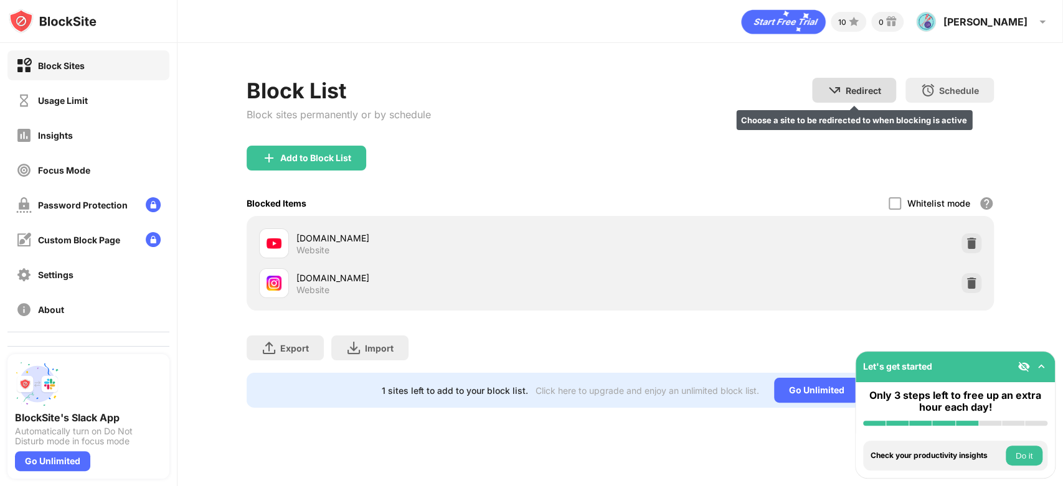
click at [852, 83] on div "Redirect Choose a site to be redirected to when blocking is active" at bounding box center [854, 90] width 84 height 25
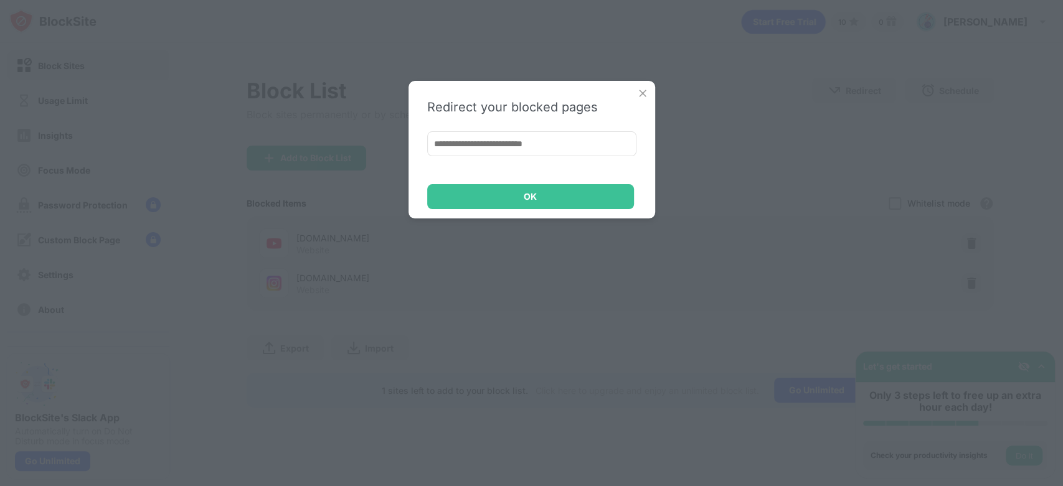
click at [646, 91] on img at bounding box center [642, 93] width 12 height 12
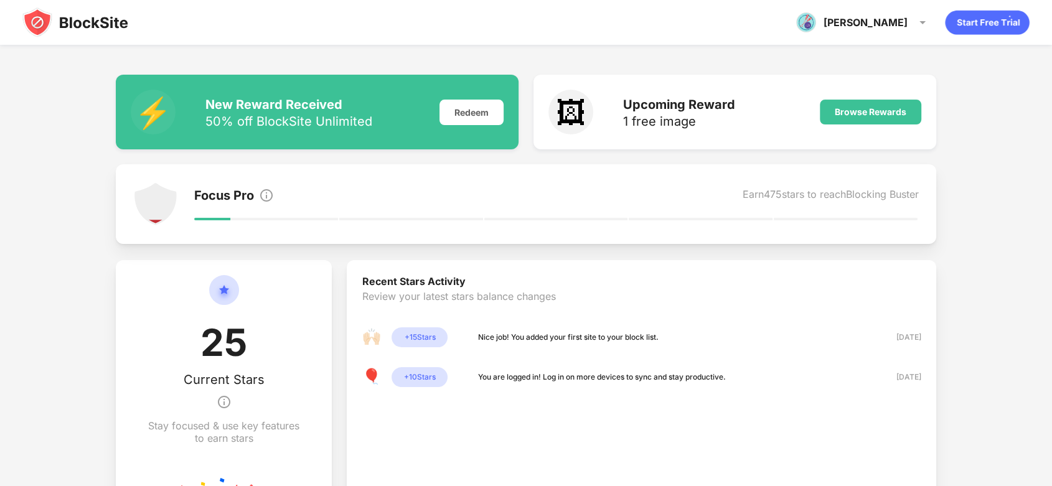
scroll to position [128, 0]
click at [153, 197] on img at bounding box center [155, 203] width 45 height 45
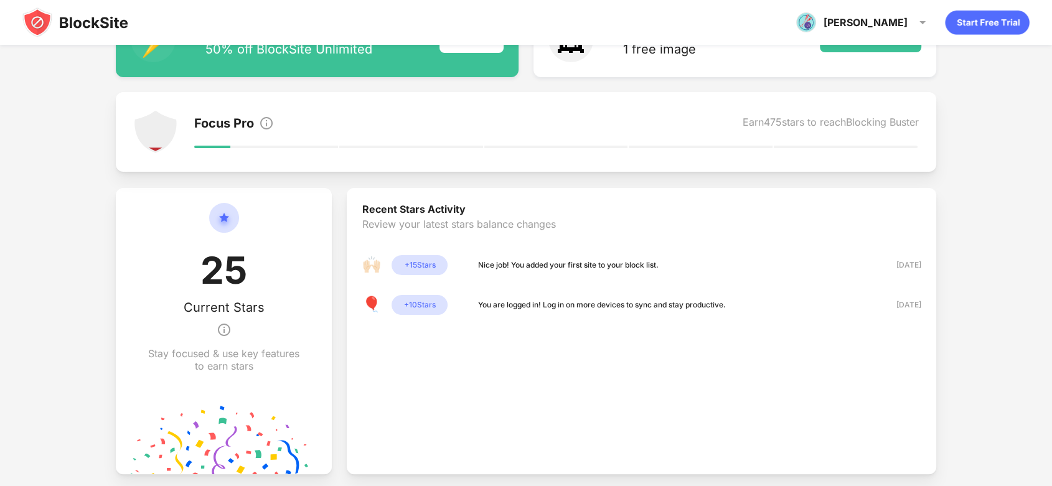
scroll to position [101, 0]
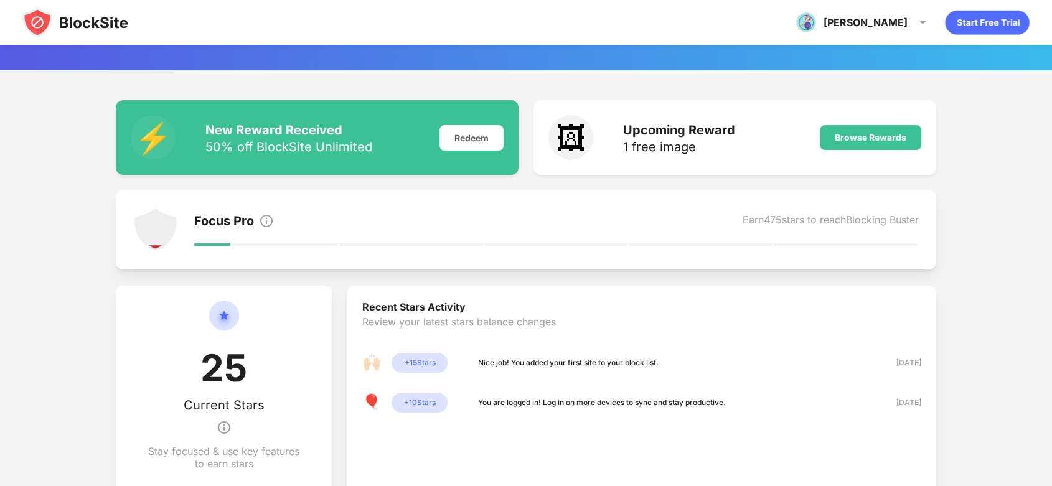
click at [766, 204] on div "Focus Pro Earn 475 stars to reach Blocking Buster" at bounding box center [526, 230] width 821 height 80
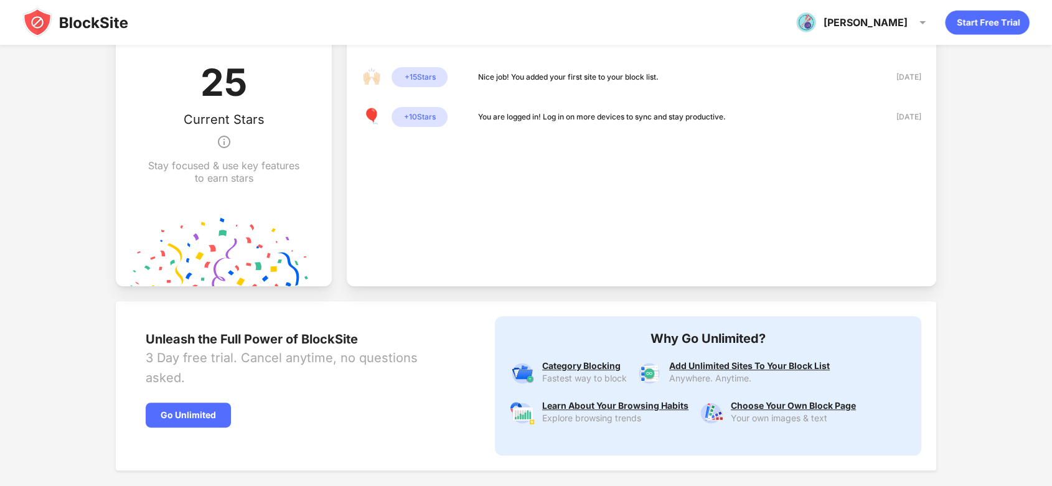
scroll to position [314, 0]
